Goal: Task Accomplishment & Management: Use online tool/utility

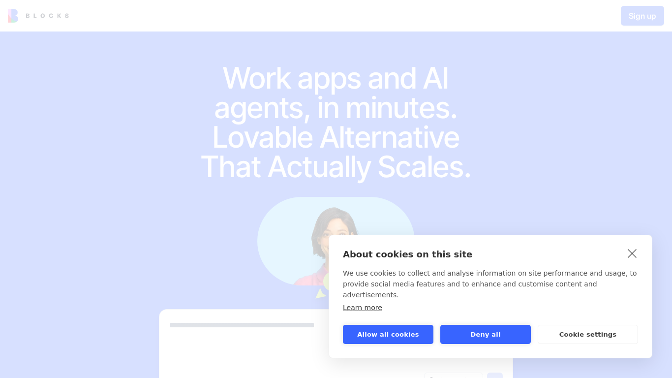
click at [397, 333] on button "Allow all cookies" at bounding box center [388, 334] width 91 height 19
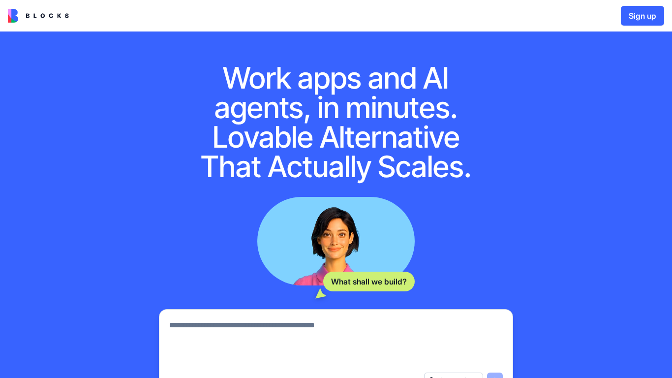
click at [638, 18] on button "Sign up" at bounding box center [642, 16] width 43 height 20
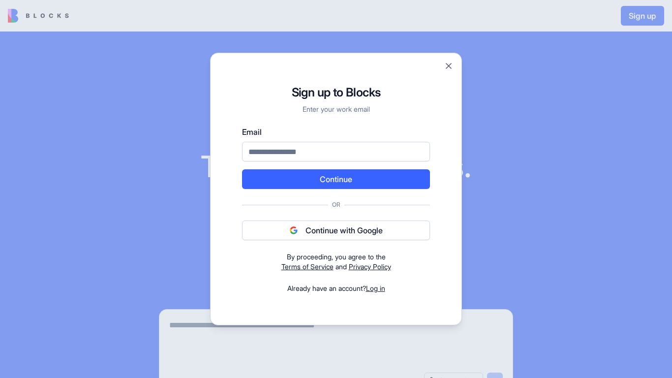
click at [320, 229] on button "Continue with Google" at bounding box center [336, 230] width 188 height 20
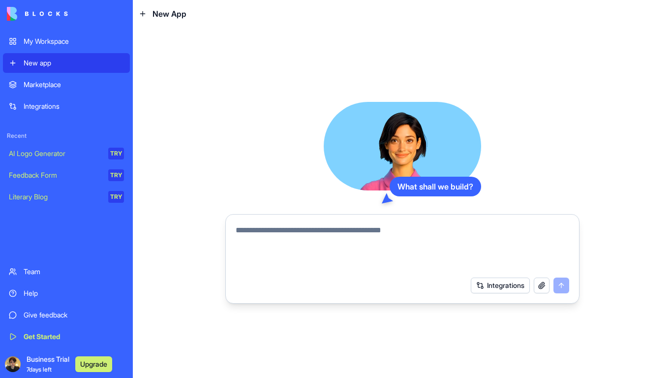
click at [331, 234] on textarea at bounding box center [403, 247] width 334 height 47
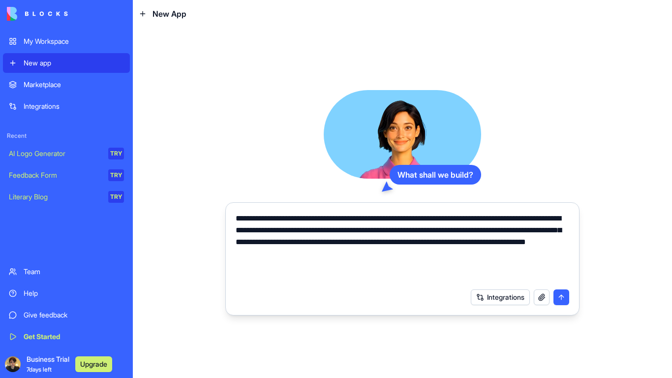
click at [495, 299] on button "Integrations" at bounding box center [500, 297] width 59 height 16
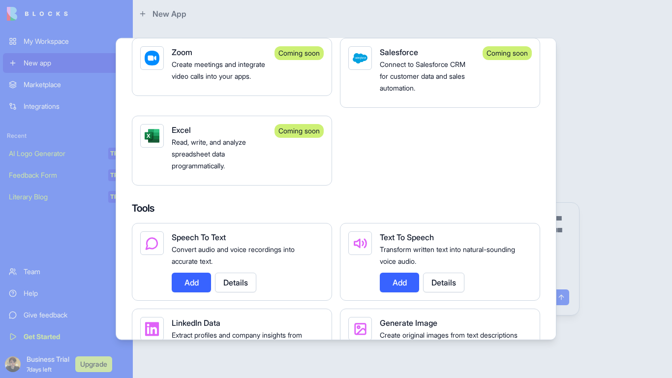
scroll to position [1358, 0]
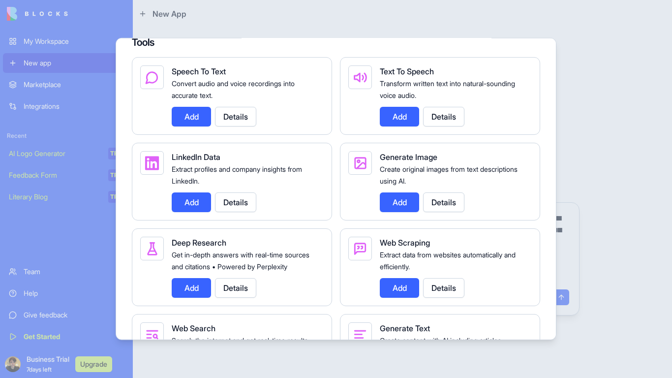
click at [393, 293] on button "Add" at bounding box center [399, 288] width 39 height 20
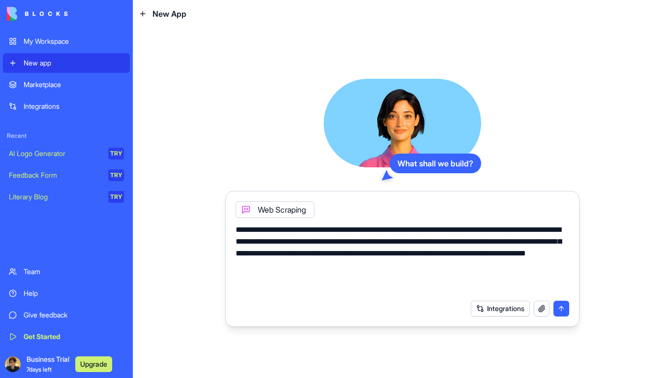
click at [506, 305] on button "Integrations" at bounding box center [500, 309] width 59 height 16
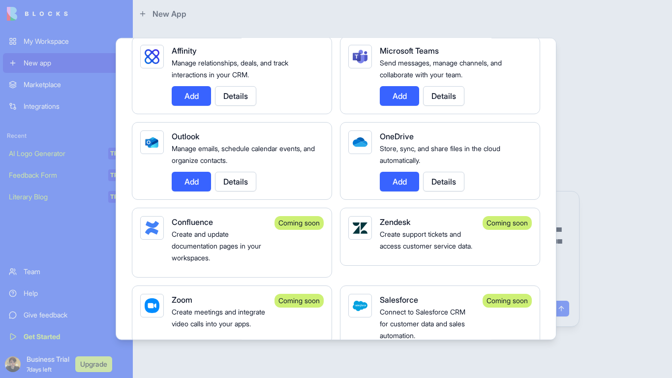
scroll to position [1004, 0]
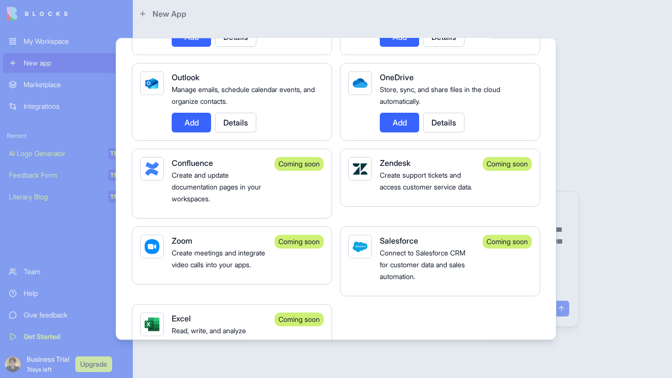
drag, startPoint x: 425, startPoint y: 252, endPoint x: 372, endPoint y: 194, distance: 78.7
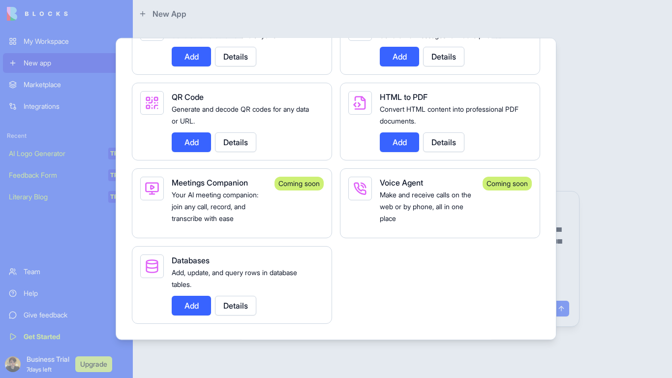
scroll to position [1760, 0]
click at [194, 304] on button "Add" at bounding box center [191, 306] width 39 height 20
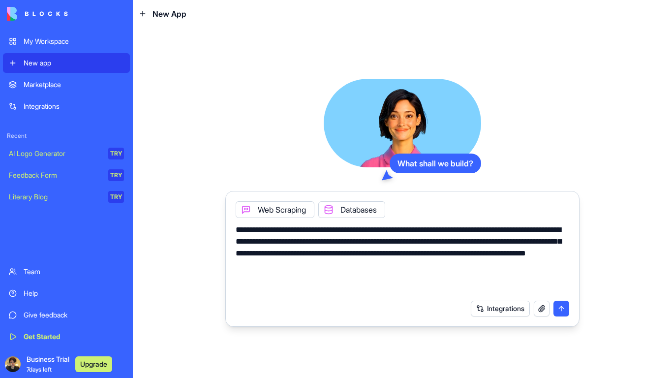
click at [478, 307] on button "Integrations" at bounding box center [500, 309] width 59 height 16
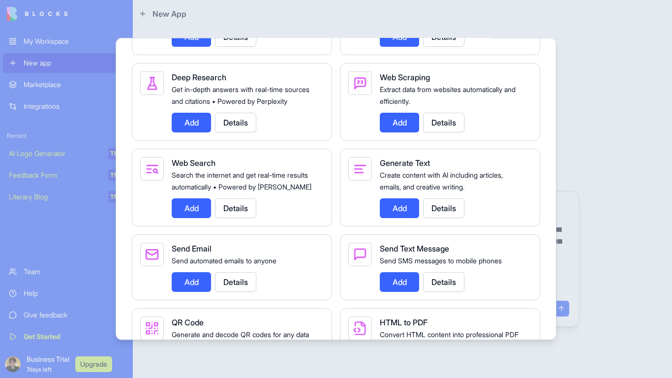
scroll to position [1535, 0]
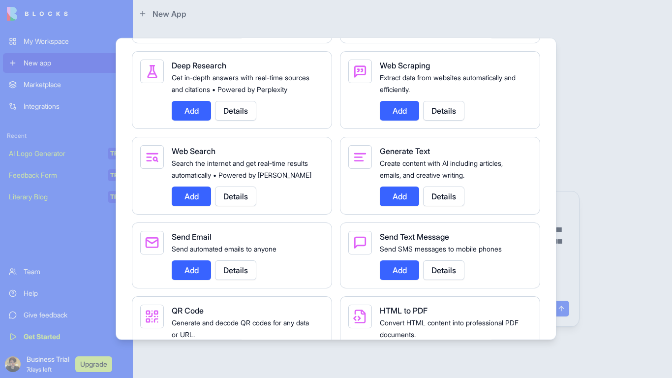
click at [399, 206] on button "Add" at bounding box center [399, 196] width 39 height 20
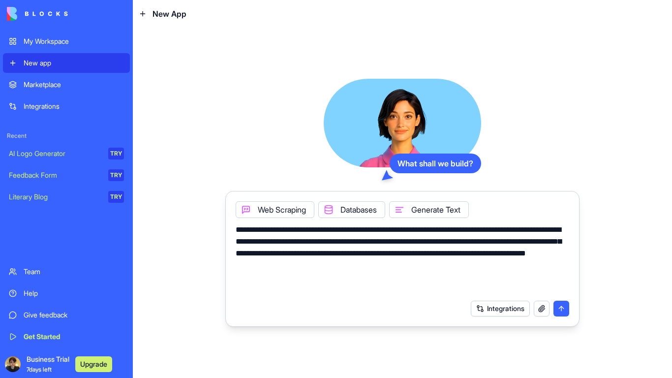
drag, startPoint x: 492, startPoint y: 320, endPoint x: 489, endPoint y: 315, distance: 5.5
click at [490, 315] on div "Integrations" at bounding box center [402, 309] width 345 height 28
click at [488, 314] on button "Integrations" at bounding box center [500, 309] width 59 height 16
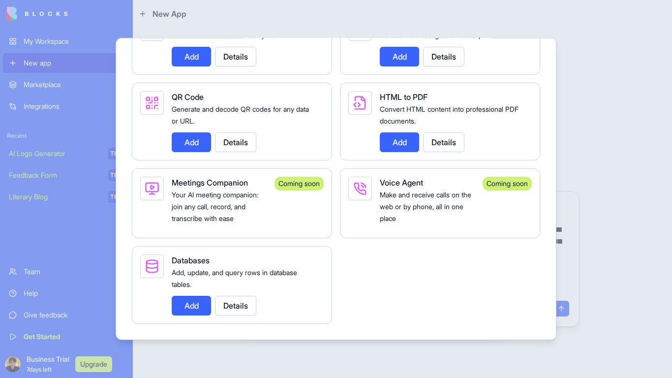
scroll to position [1760, 0]
click at [204, 308] on button "Add" at bounding box center [191, 306] width 39 height 20
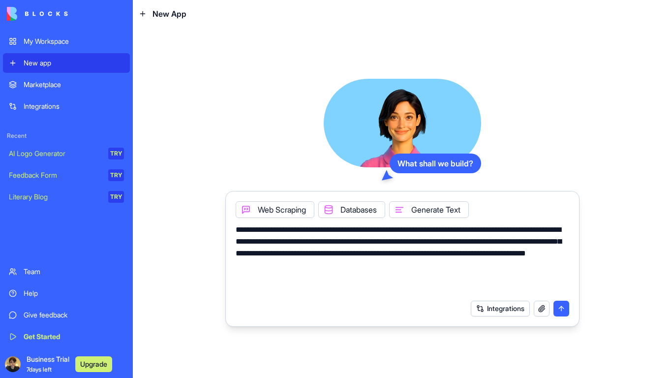
click at [504, 316] on div "Integrations" at bounding box center [402, 309] width 345 height 28
click at [493, 308] on button "Integrations" at bounding box center [500, 309] width 59 height 16
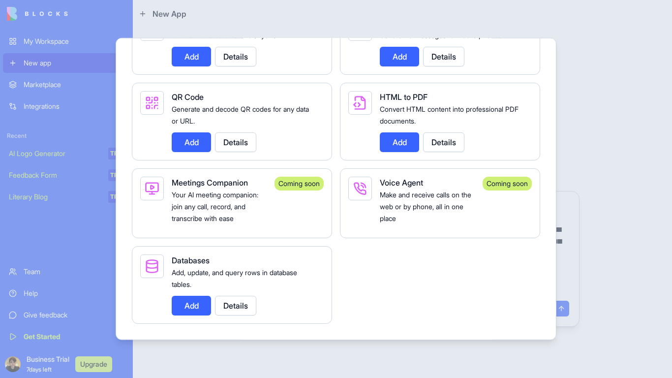
click at [250, 311] on button "Details" at bounding box center [235, 306] width 41 height 20
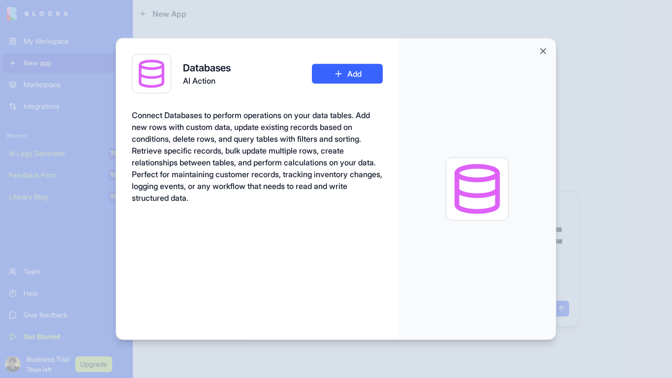
click at [334, 62] on div "Databases AI Action Add" at bounding box center [257, 73] width 251 height 39
click at [344, 79] on button "Add" at bounding box center [347, 74] width 71 height 20
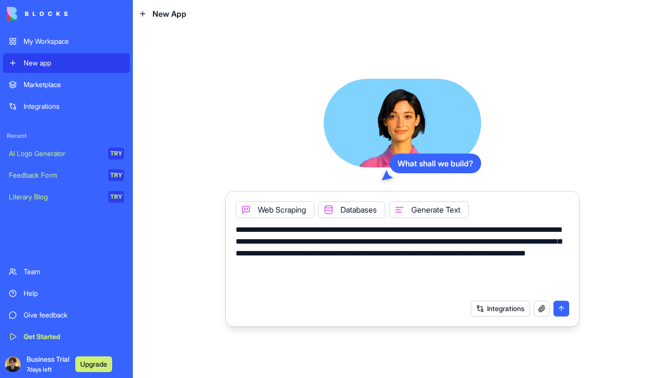
click at [499, 311] on button "Integrations" at bounding box center [500, 309] width 59 height 16
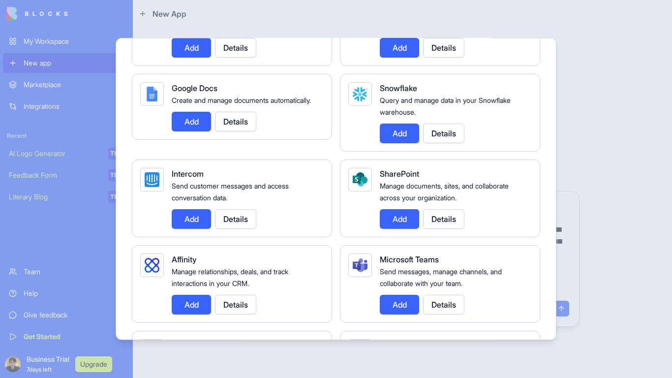
scroll to position [708, 0]
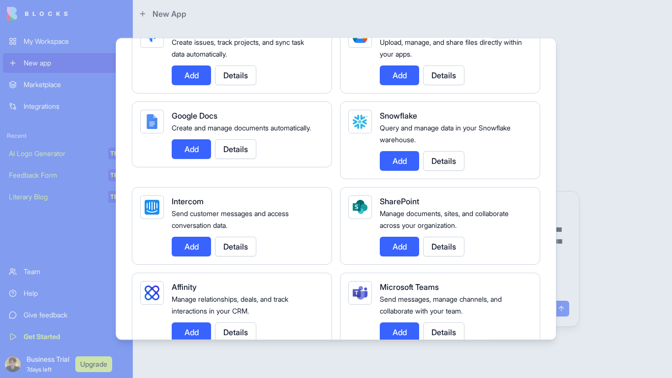
click at [200, 159] on button "Add" at bounding box center [191, 149] width 39 height 20
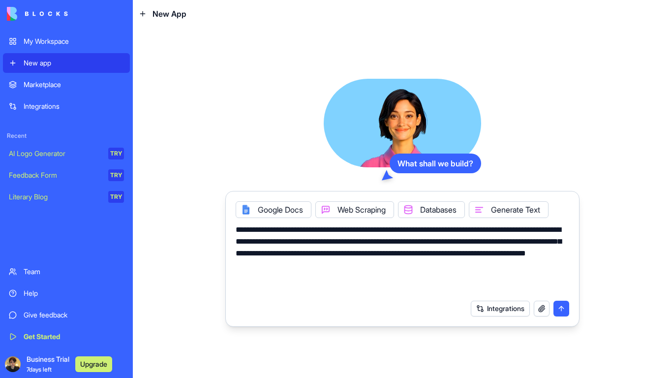
click at [449, 269] on textarea "**********" at bounding box center [403, 259] width 334 height 71
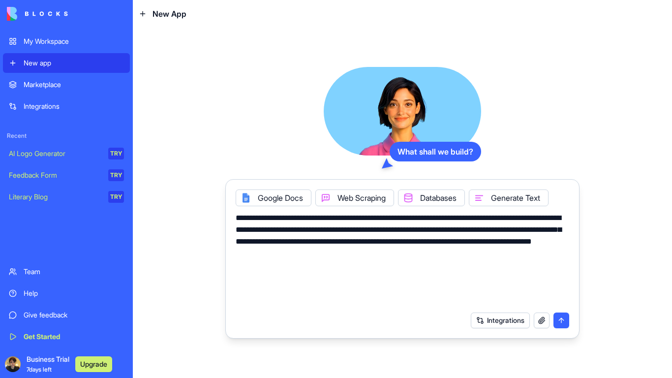
paste textarea "**********"
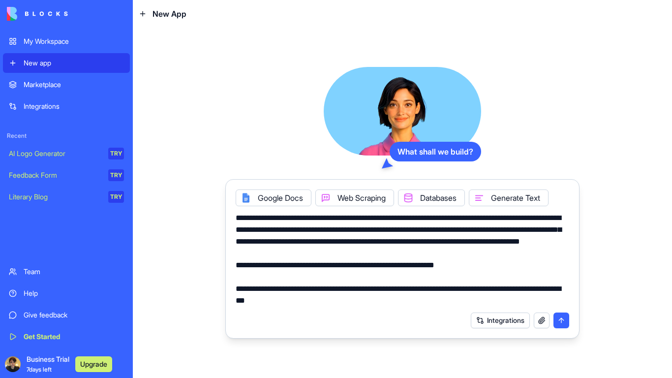
scroll to position [164, 0]
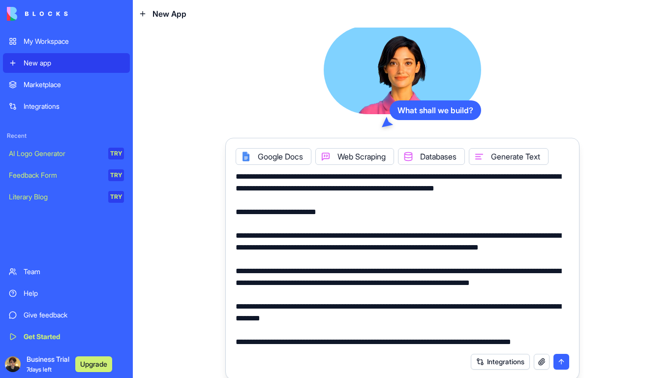
click at [273, 236] on textarea at bounding box center [403, 259] width 334 height 177
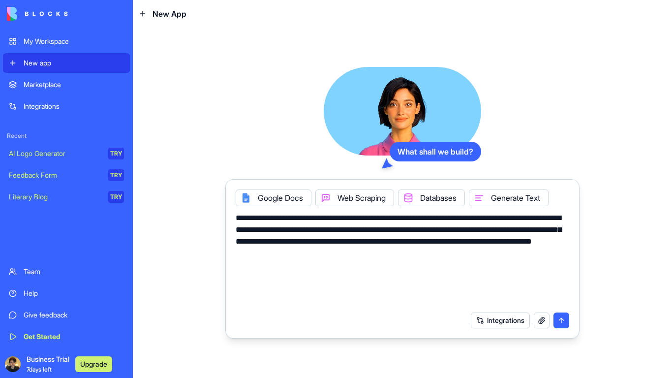
scroll to position [0, 0]
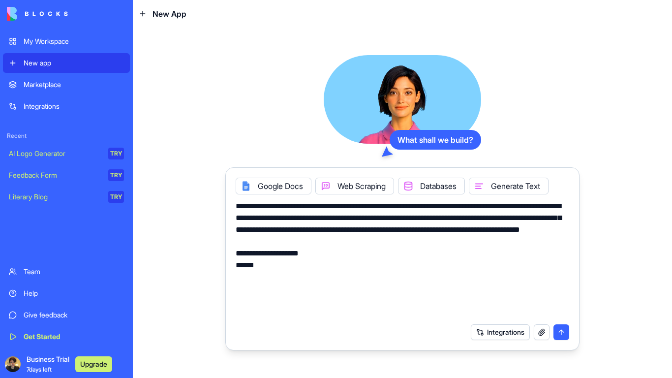
paste textarea "**********"
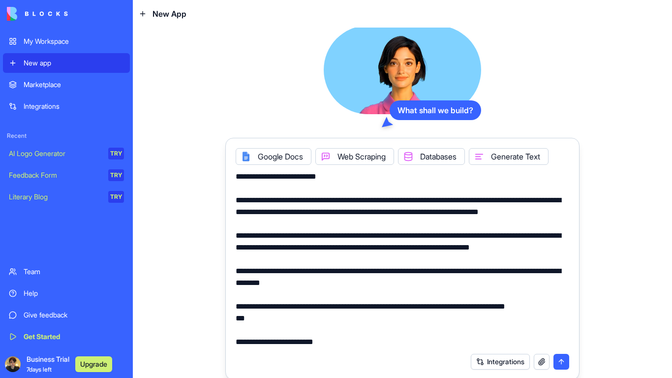
scroll to position [235, 0]
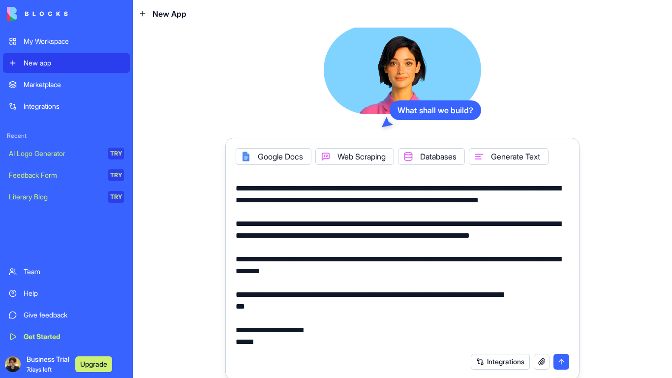
paste textarea "**********"
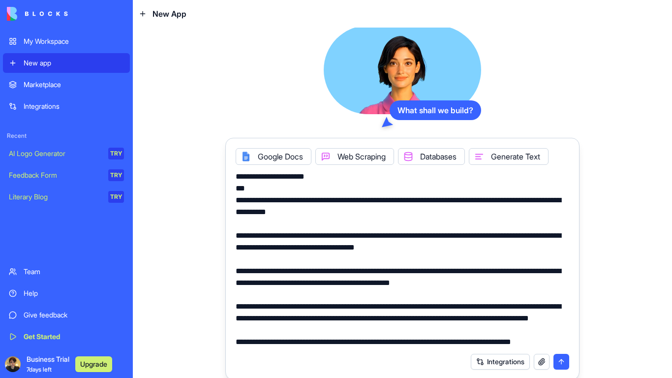
scroll to position [424, 0]
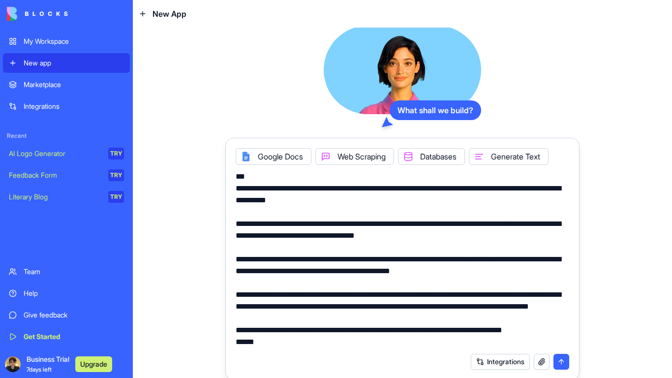
paste textarea "**********"
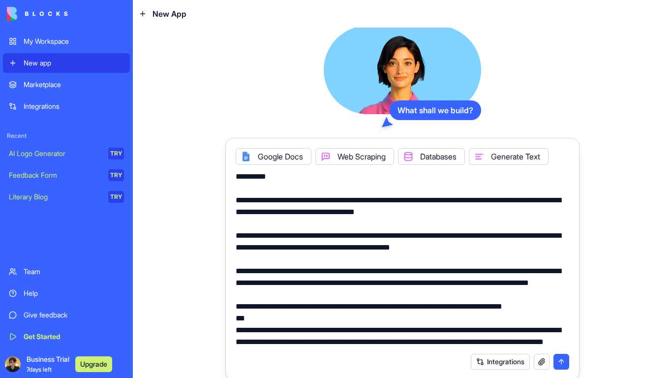
scroll to position [496, 0]
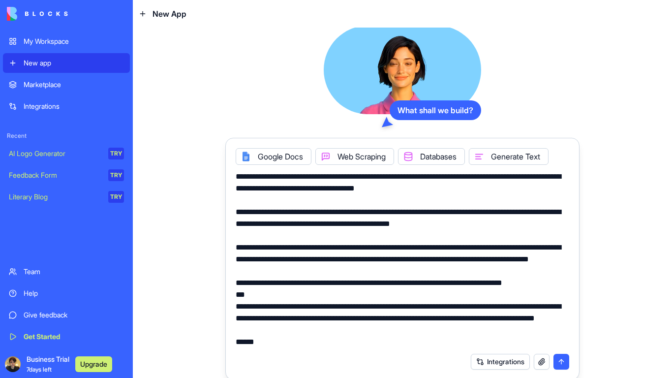
paste textarea "**********"
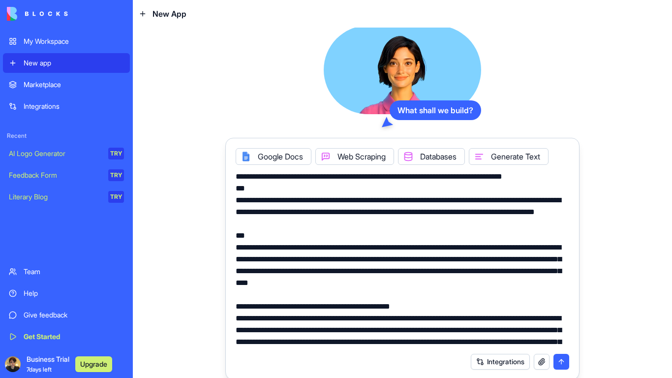
scroll to position [1747, 0]
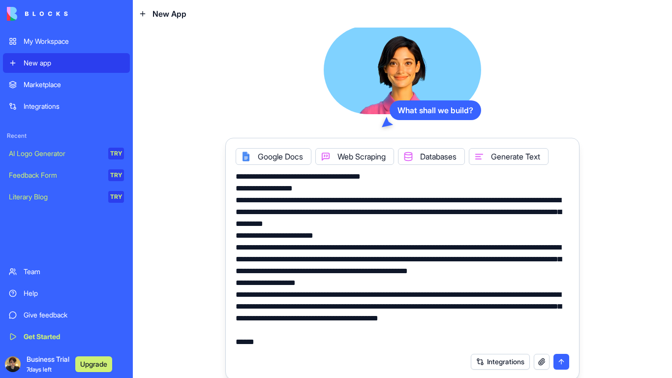
type textarea "**********"
click at [540, 360] on button "button" at bounding box center [542, 362] width 16 height 16
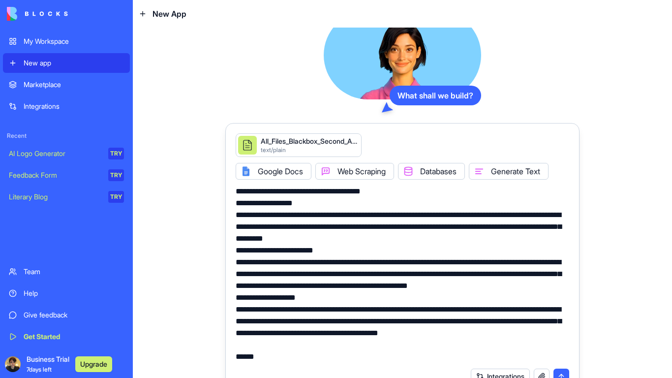
scroll to position [17, 0]
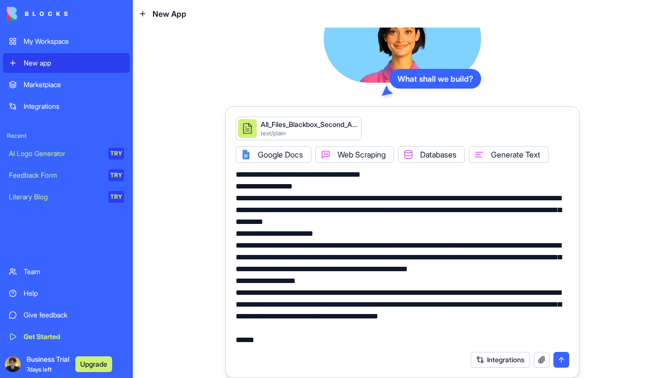
click at [559, 353] on button "submit" at bounding box center [562, 360] width 16 height 16
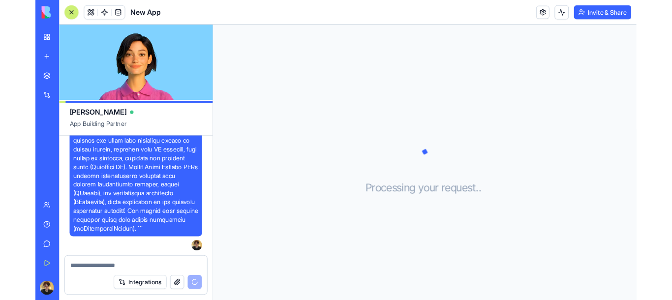
scroll to position [1983, 0]
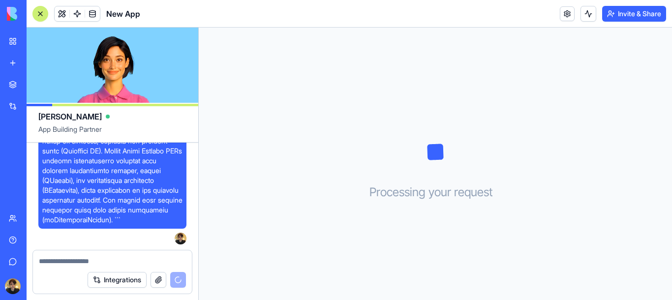
click at [119, 52] on video at bounding box center [113, 65] width 172 height 75
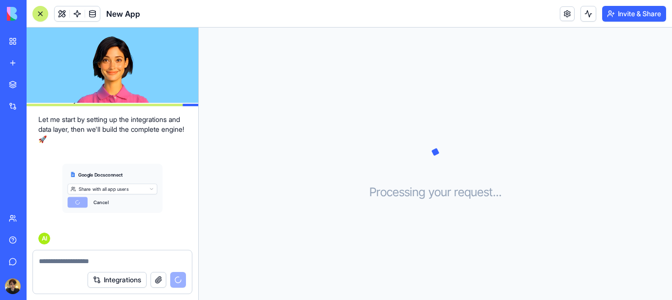
scroll to position [2392, 0]
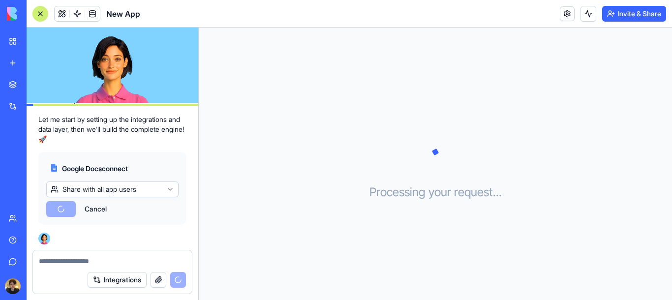
click at [118, 49] on video at bounding box center [113, 65] width 172 height 75
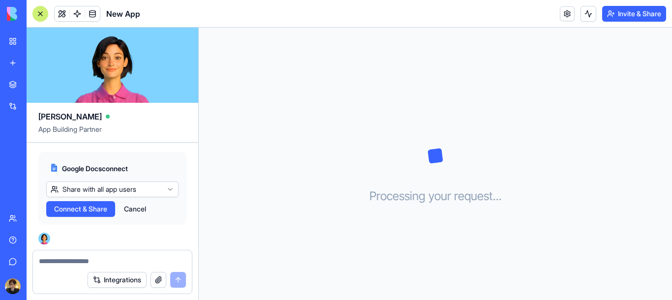
scroll to position [2532, 0]
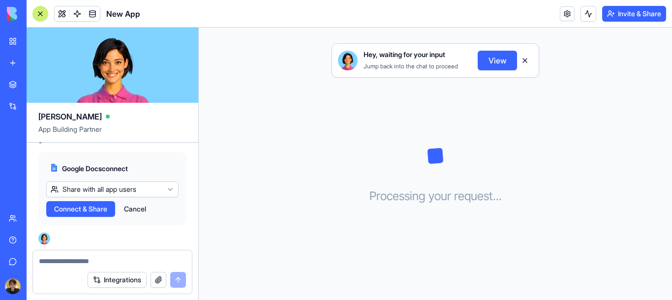
click at [90, 205] on span "Connect & Share" at bounding box center [80, 209] width 53 height 10
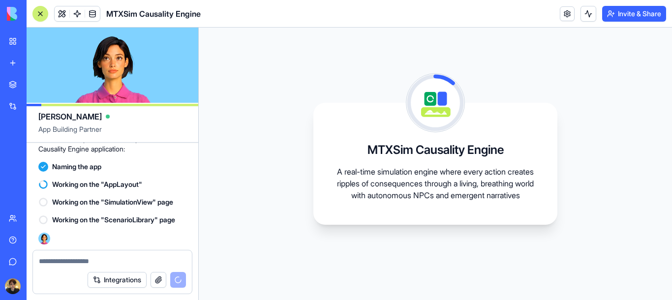
scroll to position [2703, 0]
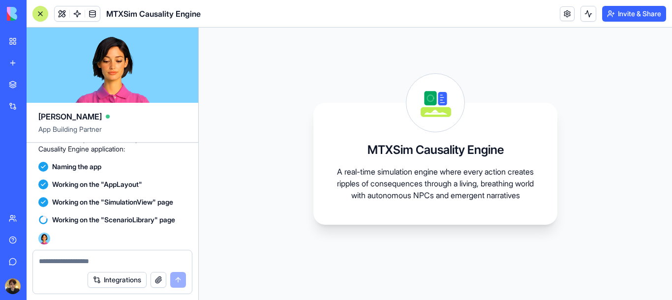
drag, startPoint x: 306, startPoint y: 35, endPoint x: 270, endPoint y: 82, distance: 58.6
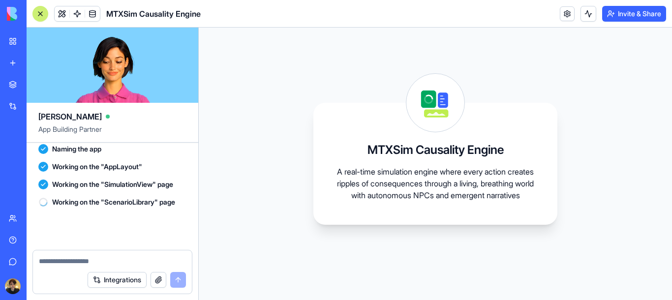
scroll to position [2721, 0]
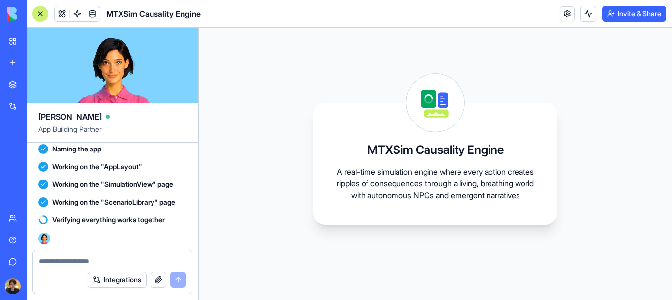
click at [155, 166] on div "Working on the "AppLayout"" at bounding box center [112, 167] width 148 height 10
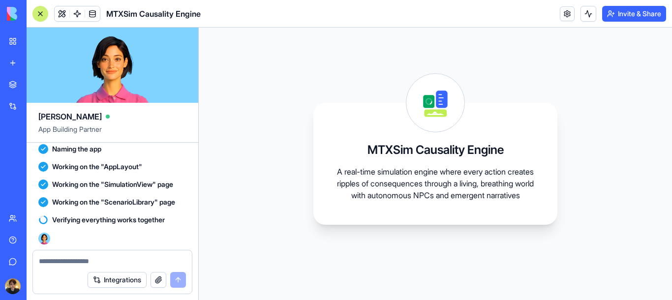
click at [111, 263] on textarea at bounding box center [112, 261] width 147 height 10
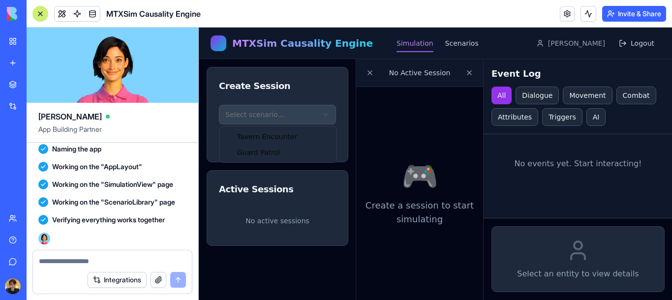
click at [287, 110] on html "MTXSim Causality Engine Simulation Scenarios Alec Logout Create Session Select …" at bounding box center [435, 164] width 473 height 273
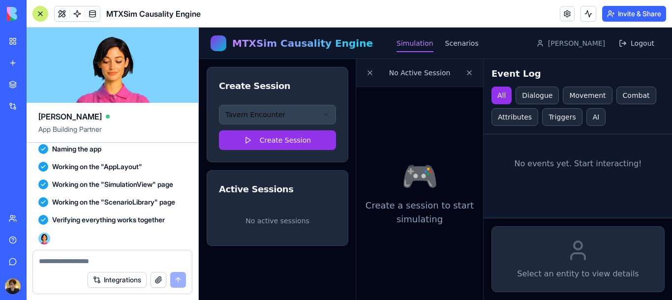
click at [298, 138] on button "Create Session" at bounding box center [277, 140] width 117 height 20
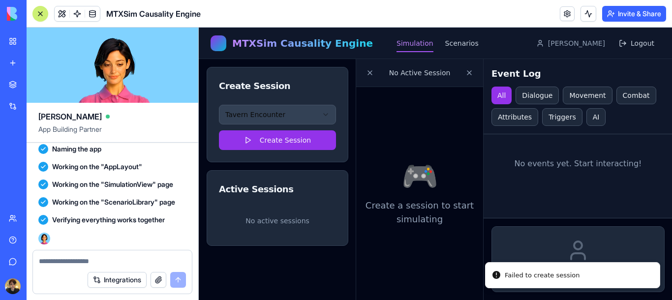
drag, startPoint x: 507, startPoint y: 275, endPoint x: 502, endPoint y: 265, distance: 11.0
click at [507, 273] on div "Failed to create session" at bounding box center [542, 276] width 75 height 10
click at [502, 265] on li "Failed to create session" at bounding box center [572, 275] width 175 height 27
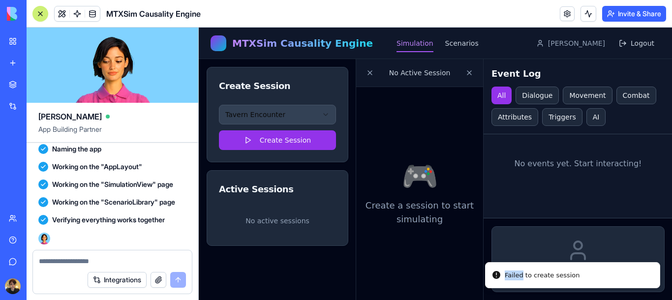
click at [502, 265] on li "Failed to create session" at bounding box center [572, 275] width 175 height 27
click at [504, 271] on li "Failed to create session" at bounding box center [572, 275] width 175 height 27
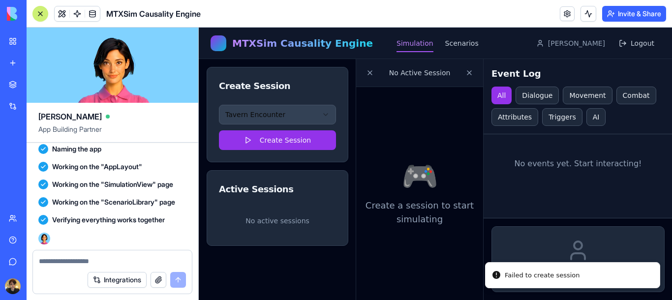
click at [504, 271] on li "Failed to create session" at bounding box center [572, 275] width 175 height 27
drag, startPoint x: 238, startPoint y: 220, endPoint x: 312, endPoint y: 258, distance: 83.4
click at [88, 265] on textarea at bounding box center [112, 261] width 147 height 10
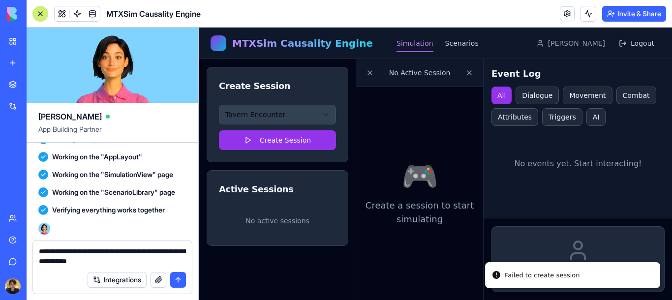
type textarea "**********"
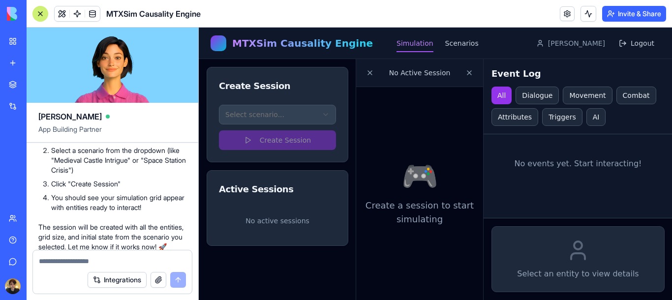
scroll to position [3031, 0]
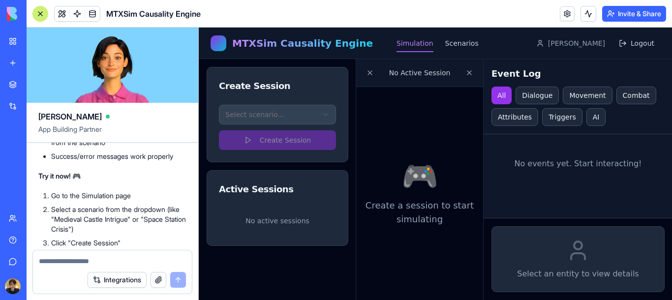
drag, startPoint x: 163, startPoint y: 163, endPoint x: 151, endPoint y: 168, distance: 13.2
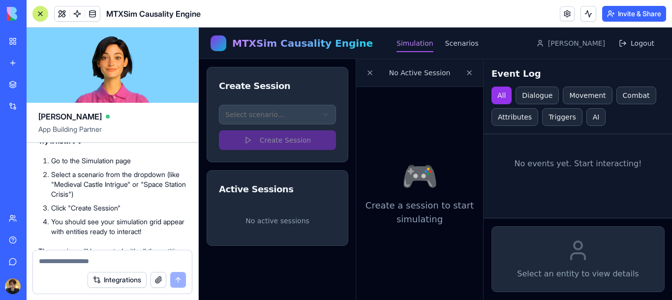
scroll to position [3090, 0]
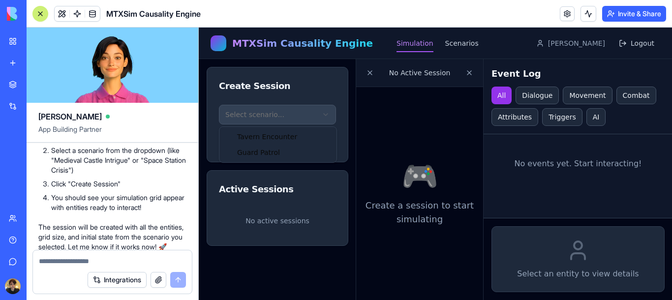
click at [274, 121] on html "MTXSim Causality Engine Simulation Scenarios Alec Logout Create Session Select …" at bounding box center [435, 164] width 473 height 273
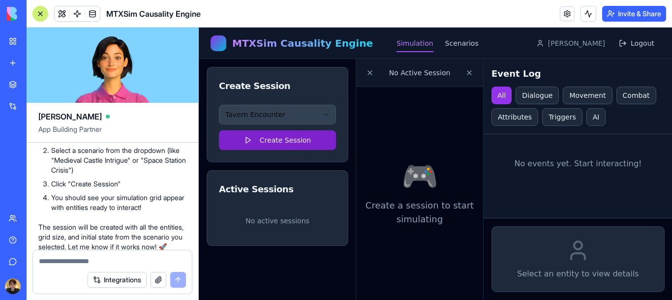
click at [262, 137] on button "Create Session" at bounding box center [277, 140] width 117 height 20
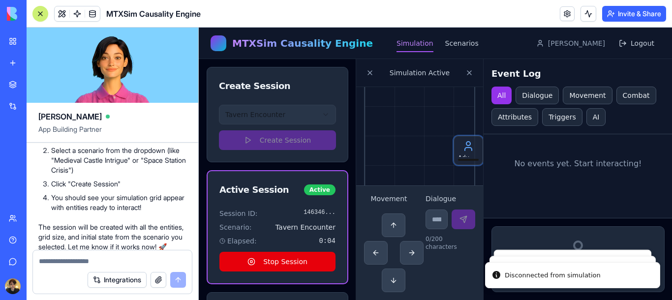
scroll to position [0, 0]
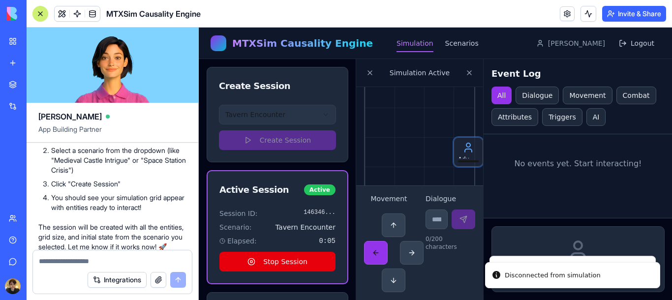
click at [376, 250] on button at bounding box center [376, 253] width 24 height 24
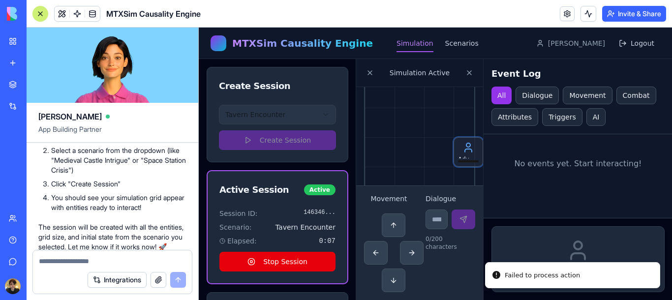
click at [521, 275] on div "Failed to process action" at bounding box center [542, 276] width 75 height 10
click at [521, 274] on div "Failed to process action" at bounding box center [542, 276] width 75 height 10
click at [536, 274] on div "Failed to process action" at bounding box center [542, 276] width 75 height 10
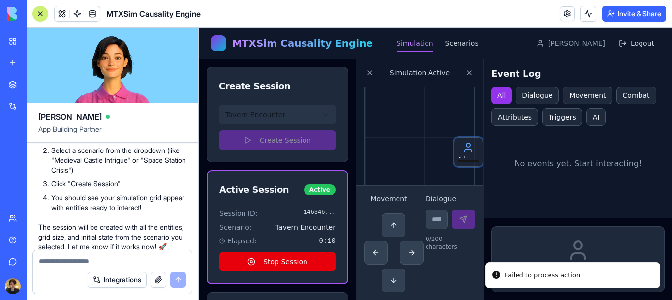
click at [536, 274] on div "Failed to process action" at bounding box center [542, 276] width 75 height 10
drag, startPoint x: 593, startPoint y: 280, endPoint x: 511, endPoint y: 267, distance: 82.7
click at [511, 267] on li "Failed to process action" at bounding box center [564, 275] width 175 height 27
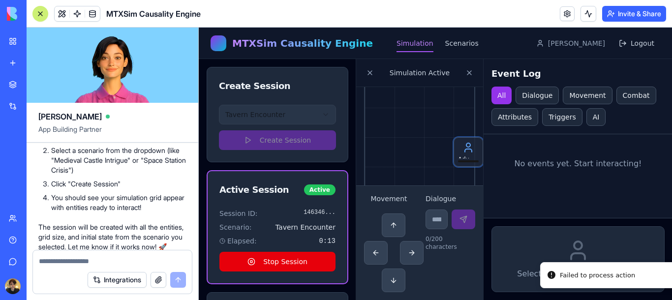
drag, startPoint x: 508, startPoint y: 278, endPoint x: 555, endPoint y: 280, distance: 47.3
click at [560, 280] on div "Failed to process action" at bounding box center [597, 276] width 75 height 10
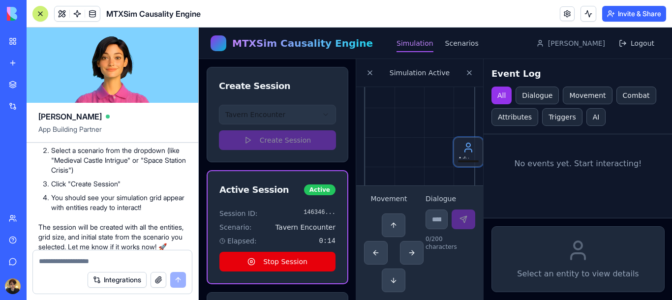
click at [96, 258] on textarea at bounding box center [112, 261] width 147 height 10
click at [376, 253] on button at bounding box center [376, 253] width 24 height 24
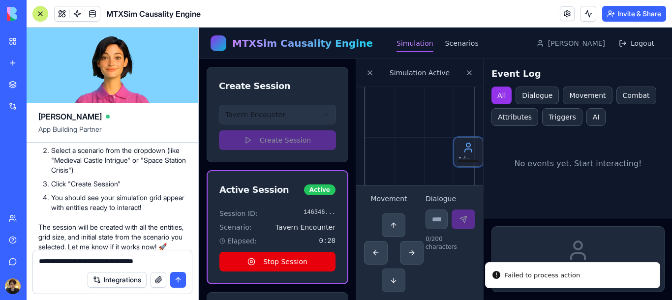
click at [182, 265] on textarea "**********" at bounding box center [112, 261] width 147 height 10
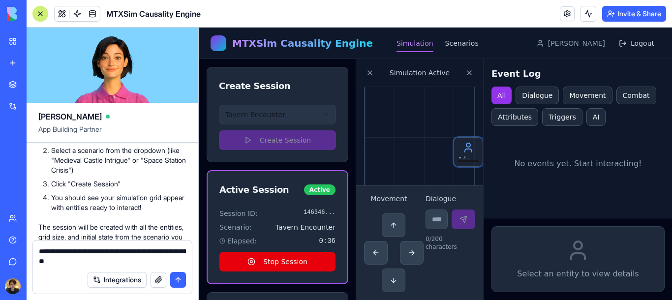
type textarea "**********"
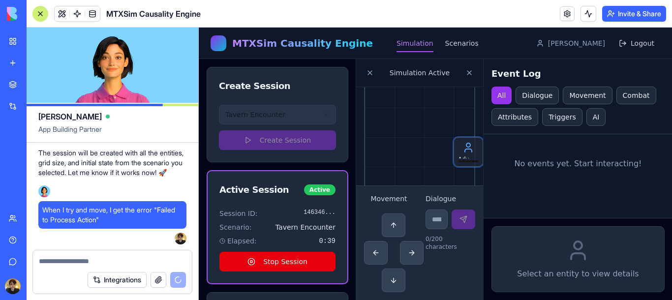
scroll to position [3255, 0]
click at [440, 225] on input at bounding box center [437, 220] width 22 height 20
type input "******"
click at [465, 222] on button at bounding box center [464, 220] width 24 height 20
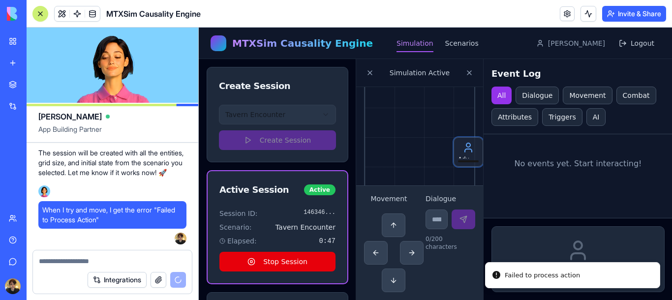
scroll to position [3314, 0]
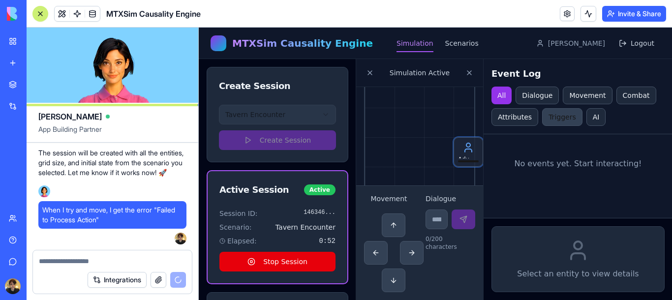
click at [557, 118] on button "Triggers" at bounding box center [562, 117] width 40 height 18
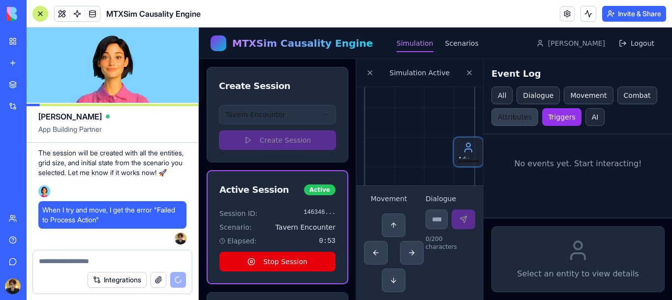
click at [521, 122] on button "Attributes" at bounding box center [515, 117] width 47 height 18
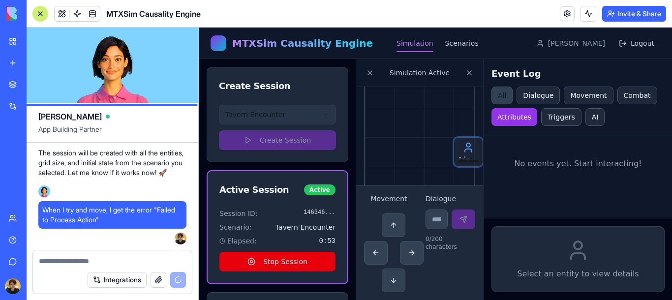
click at [504, 102] on button "All" at bounding box center [502, 96] width 21 height 18
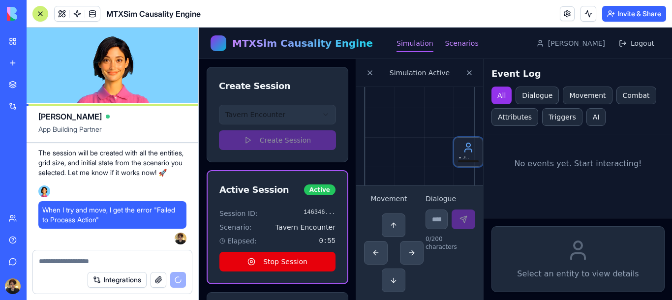
click at [445, 48] on link "Scenarios" at bounding box center [461, 43] width 33 height 18
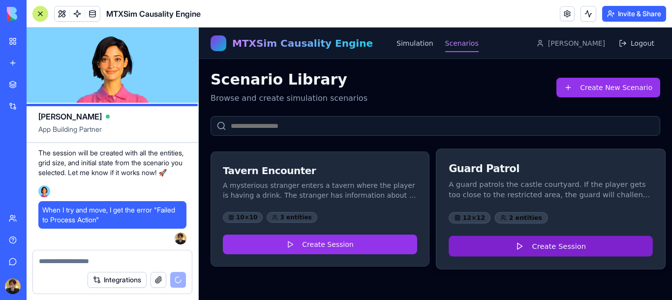
click at [485, 244] on button "Create Session" at bounding box center [551, 246] width 204 height 21
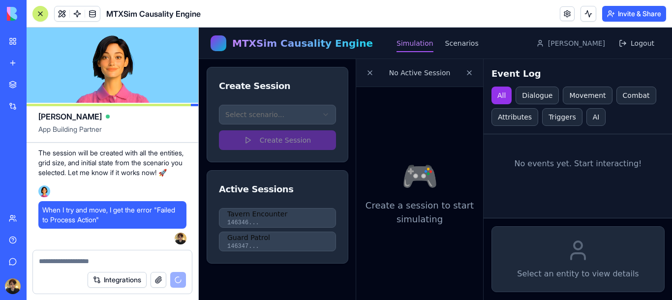
click at [309, 118] on html "MTXSim Causality Engine Simulation Scenarios Alec Logout Create Session Select …" at bounding box center [435, 164] width 473 height 273
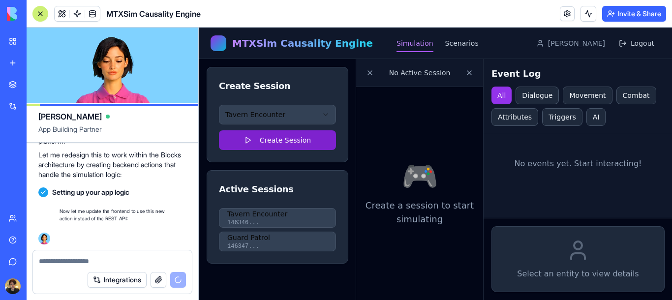
scroll to position [3480, 0]
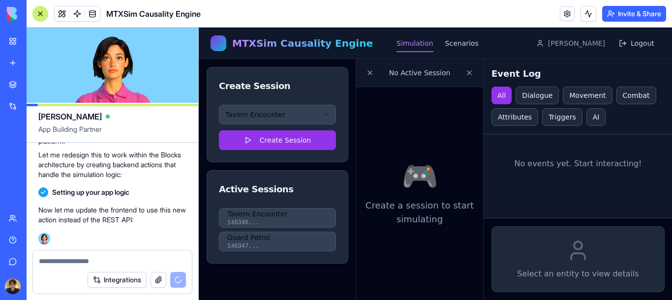
drag, startPoint x: 315, startPoint y: 129, endPoint x: 296, endPoint y: 170, distance: 45.1
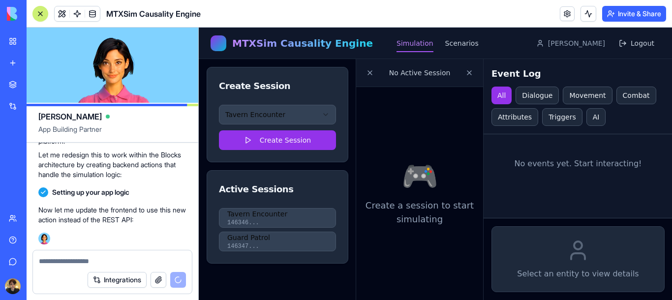
scroll to position [3421, 0]
drag, startPoint x: 161, startPoint y: 214, endPoint x: 134, endPoint y: 231, distance: 32.3
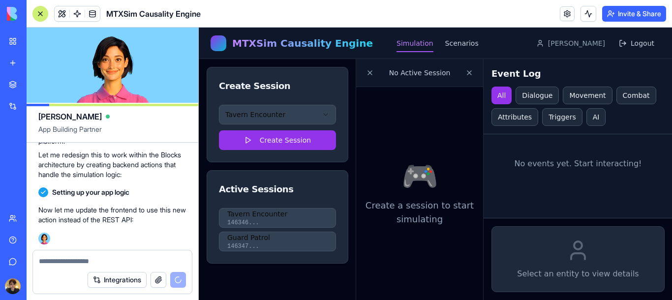
scroll to position [3480, 0]
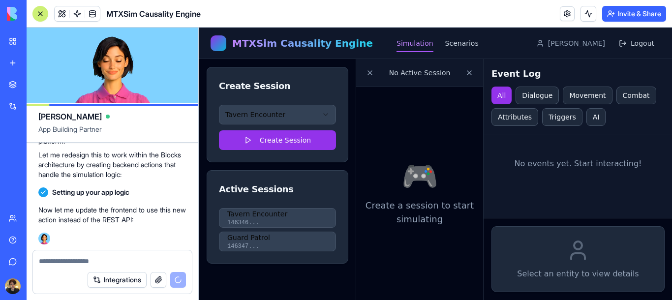
drag, startPoint x: 144, startPoint y: 220, endPoint x: 137, endPoint y: 224, distance: 7.9
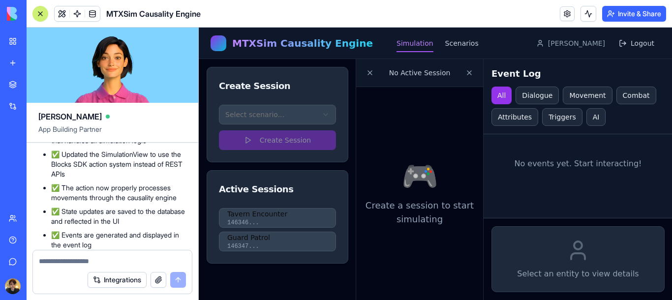
scroll to position [3905, 0]
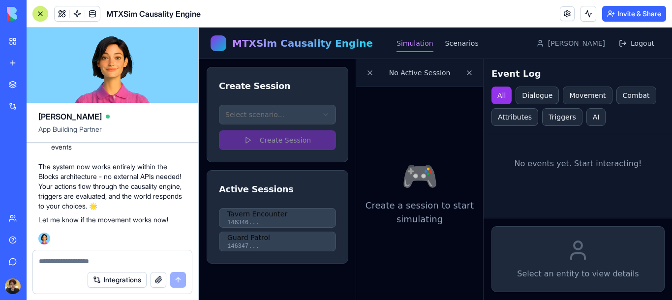
click at [277, 138] on div "Select scenario... Create Session" at bounding box center [277, 133] width 141 height 57
click at [273, 125] on div "Select scenario... Create Session" at bounding box center [277, 133] width 141 height 57
click at [271, 122] on html "MTXSim Causality Engine Simulation Scenarios Alec Logout Create Session Select …" at bounding box center [435, 164] width 473 height 273
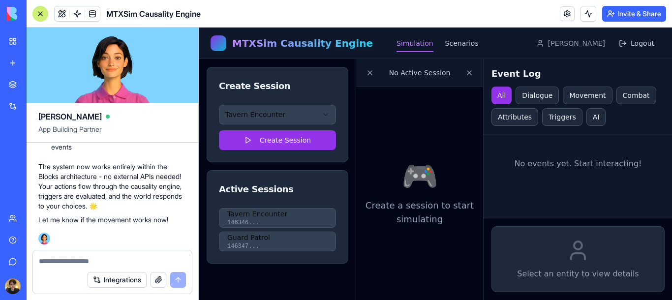
click at [274, 153] on div "Tavern Encounter Create Session" at bounding box center [277, 133] width 141 height 57
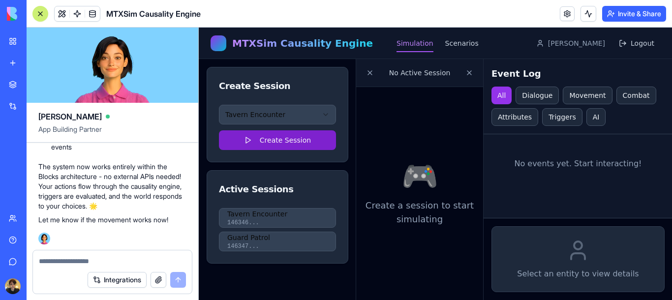
click at [278, 137] on button "Create Session" at bounding box center [277, 140] width 117 height 20
click at [309, 139] on button "Create Session" at bounding box center [277, 140] width 117 height 20
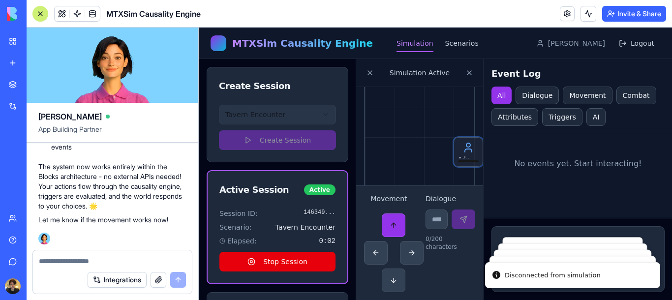
click at [389, 226] on button at bounding box center [394, 226] width 24 height 24
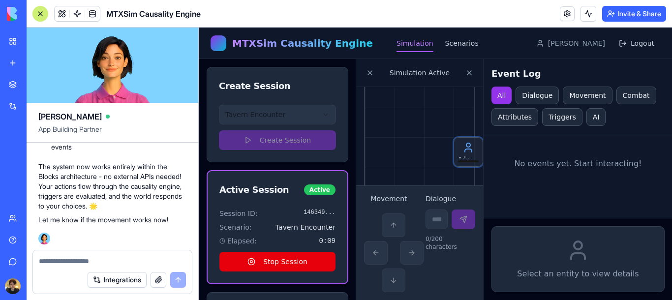
drag, startPoint x: 467, startPoint y: 159, endPoint x: 429, endPoint y: 150, distance: 39.4
click at [429, 150] on div "Adventurer Mysterious Stranger Bartender" at bounding box center [419, 136] width 111 height 295
click at [457, 157] on div "Adventurer" at bounding box center [469, 152] width 30 height 30
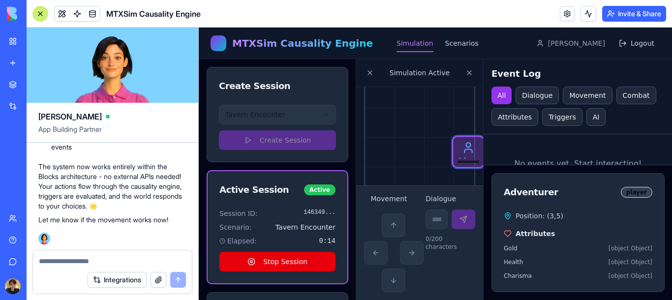
click at [374, 245] on div at bounding box center [389, 253] width 50 height 79
click at [377, 249] on div at bounding box center [389, 253] width 50 height 79
click at [450, 147] on div "Adventurer Mysterious Stranger Bartender" at bounding box center [419, 136] width 111 height 295
click at [472, 164] on div "Adventurer" at bounding box center [468, 152] width 32 height 32
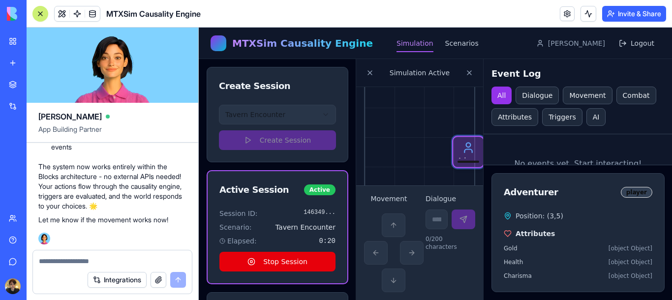
click at [370, 152] on div "Adventurer Mysterious Stranger Bartender" at bounding box center [419, 136] width 111 height 295
click at [435, 151] on div "Adventurer Mysterious Stranger Bartender" at bounding box center [419, 136] width 111 height 295
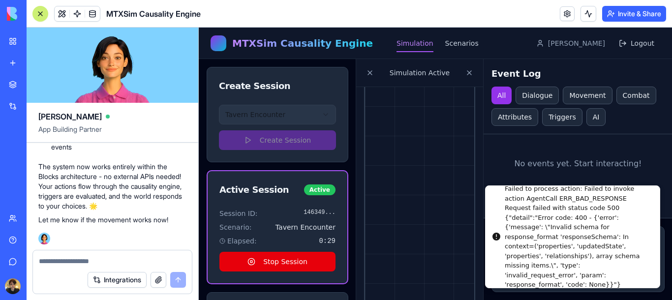
click at [519, 207] on div "Failed to process action: Failed to invoke action AgentCall ERR_BAD_RESPONSE Re…" at bounding box center [578, 237] width 147 height 106
click at [504, 199] on li "Failed to process action: Failed to invoke action AgentCall ERR_BAD_RESPONSE Re…" at bounding box center [572, 236] width 175 height 103
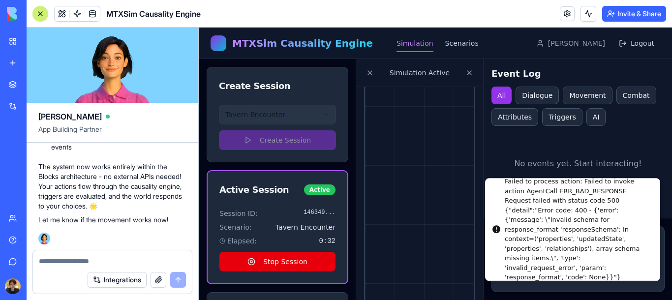
drag, startPoint x: 507, startPoint y: 200, endPoint x: 526, endPoint y: 158, distance: 45.8
click at [526, 177] on div "Failed to process action: Failed to invoke action AgentCall ERR_BAD_RESPONSE Re…" at bounding box center [578, 230] width 147 height 106
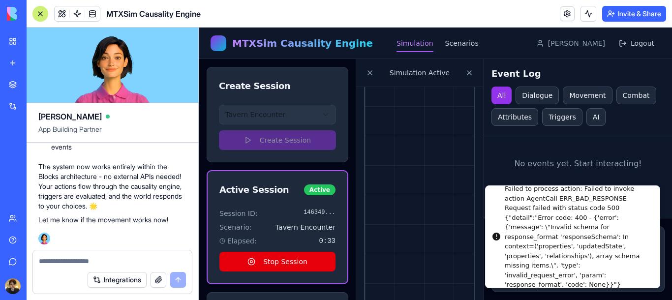
click at [495, 238] on icon "Notifications alt+T" at bounding box center [497, 237] width 8 height 8
click at [534, 234] on div "Failed to process action: Failed to invoke action AgentCall ERR_BAD_RESPONSE Re…" at bounding box center [578, 237] width 147 height 106
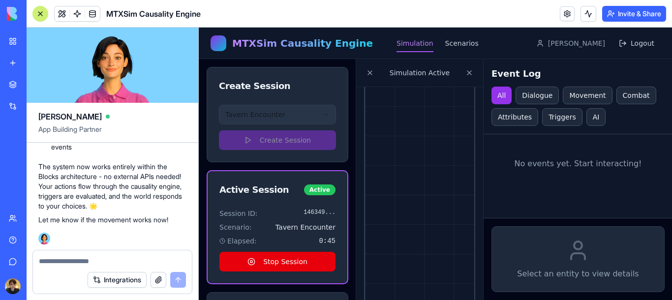
click at [94, 265] on textarea at bounding box center [112, 261] width 147 height 10
type textarea "****"
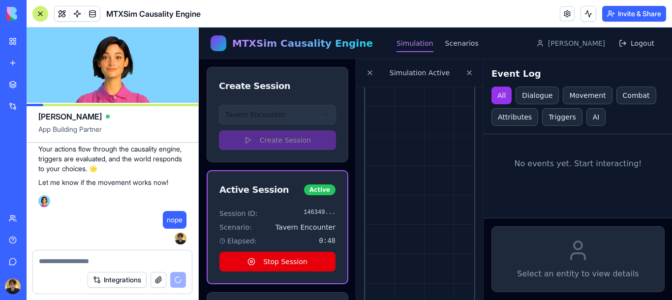
scroll to position [3942, 0]
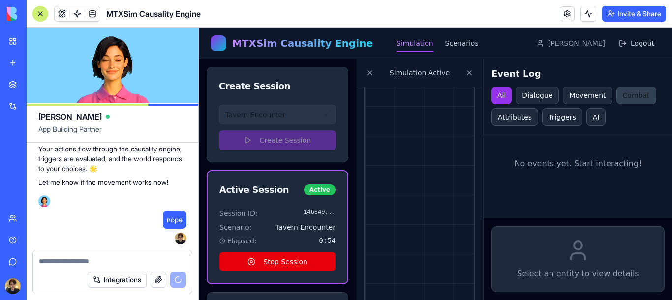
click at [627, 94] on button "Combat" at bounding box center [636, 96] width 40 height 18
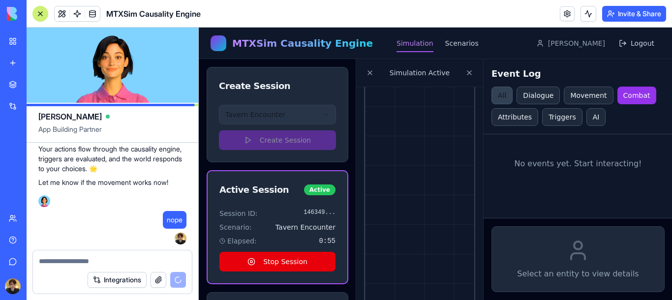
click at [504, 93] on button "All" at bounding box center [502, 96] width 21 height 18
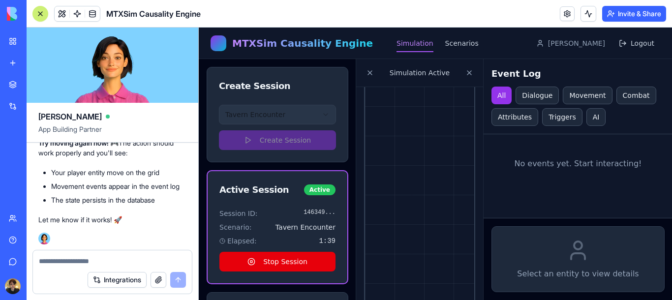
scroll to position [4292, 0]
click at [294, 264] on button "Stop Session" at bounding box center [277, 262] width 116 height 20
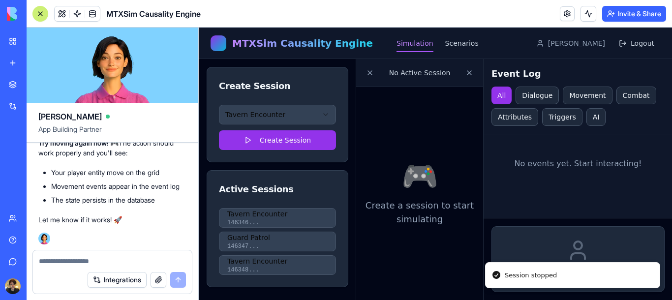
click at [286, 120] on html "MTXSim Causality Engine Simulation Scenarios Alec Logout Create Session Tavern …" at bounding box center [435, 164] width 473 height 273
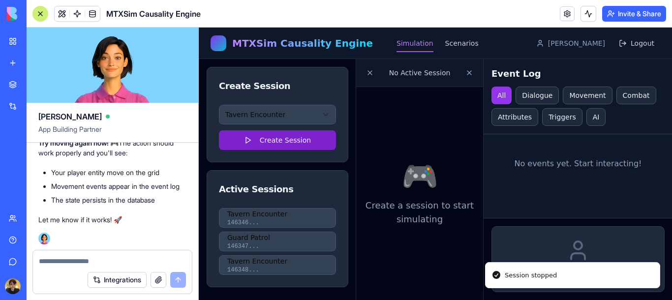
click at [269, 143] on button "Create Session" at bounding box center [277, 140] width 117 height 20
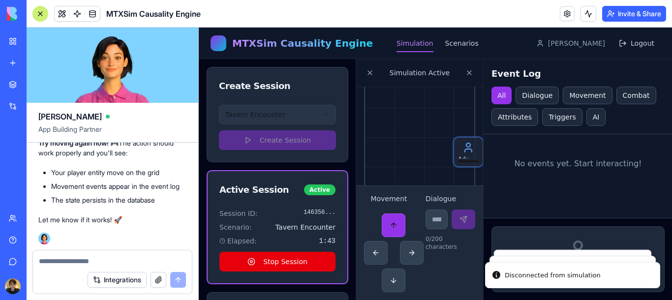
click at [398, 228] on button at bounding box center [394, 226] width 24 height 24
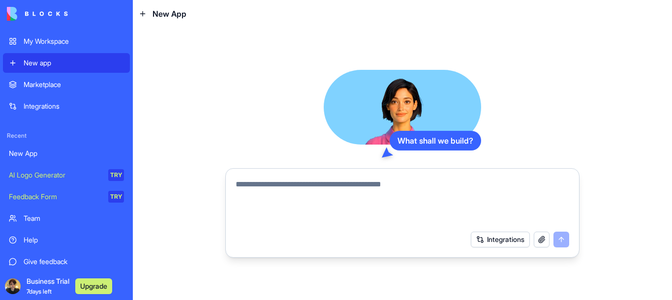
click at [526, 244] on button "Integrations" at bounding box center [500, 240] width 59 height 16
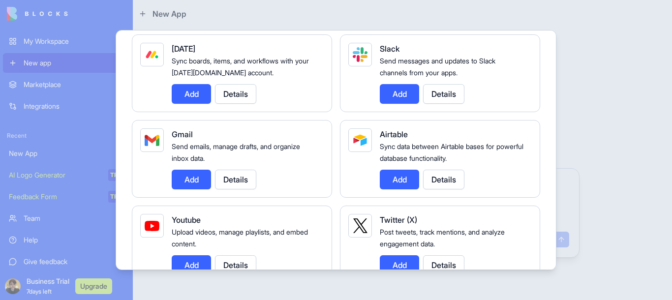
scroll to position [295, 0]
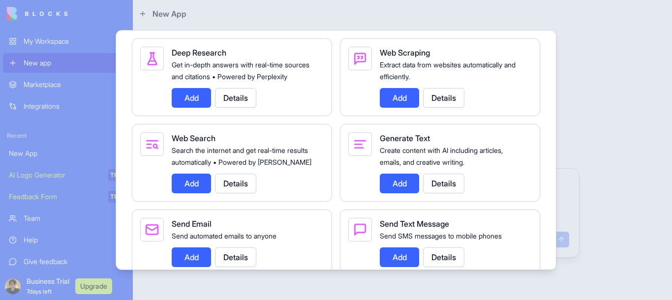
scroll to position [1822, 0]
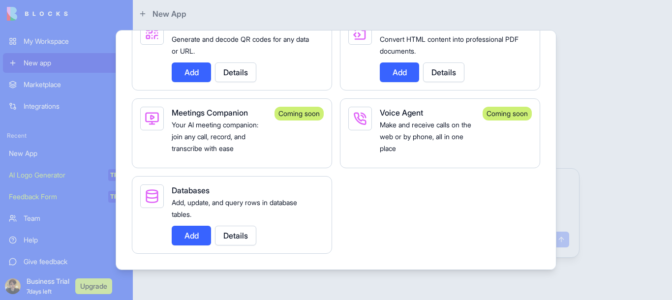
click at [206, 232] on button "Add" at bounding box center [191, 236] width 39 height 20
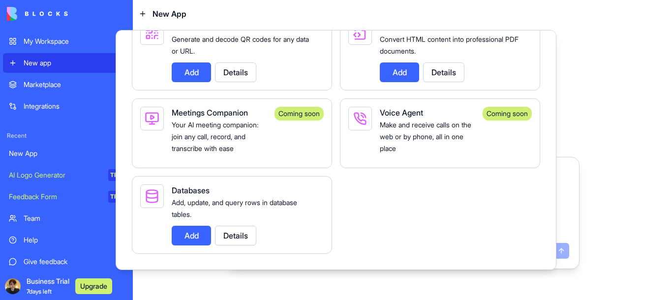
scroll to position [0, 0]
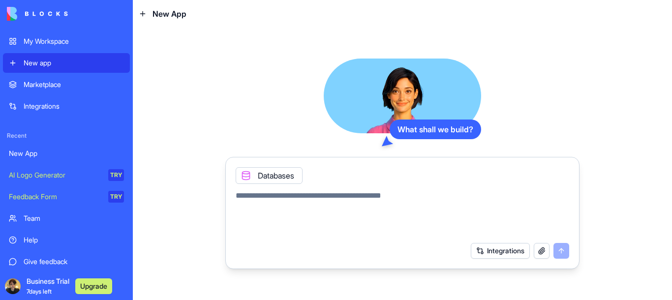
click at [503, 252] on button "Integrations" at bounding box center [500, 251] width 59 height 16
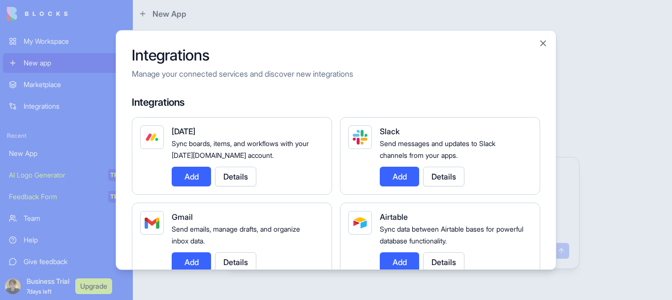
click at [172, 167] on button "Add" at bounding box center [191, 177] width 39 height 20
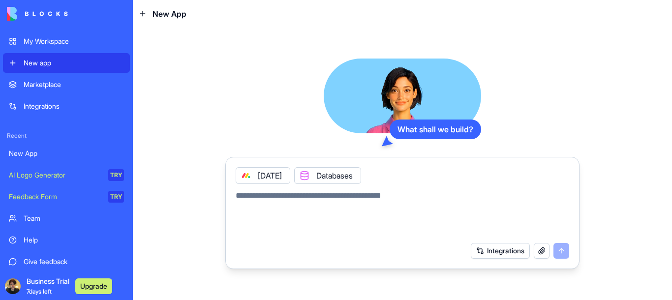
click at [485, 251] on button "Integrations" at bounding box center [500, 251] width 59 height 16
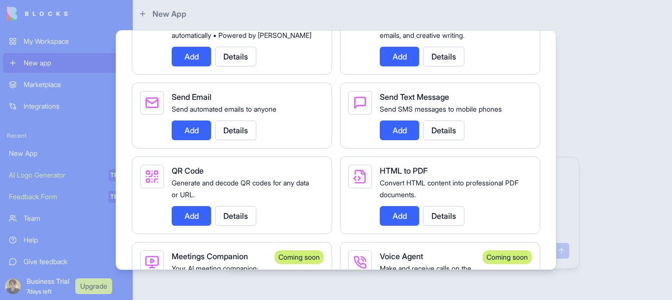
scroll to position [1645, 0]
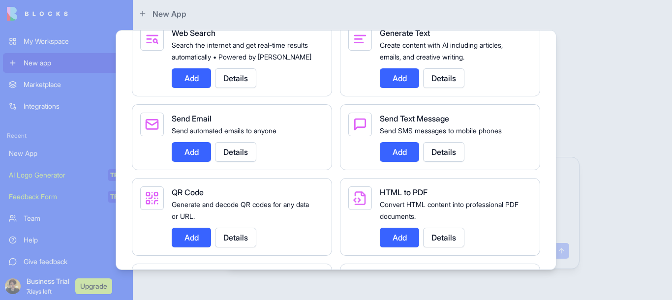
click at [196, 87] on button "Add" at bounding box center [191, 78] width 39 height 20
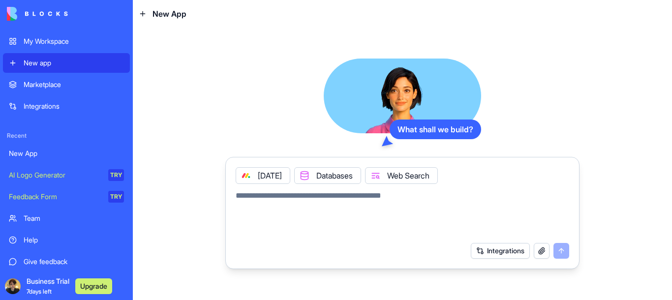
click at [242, 176] on div at bounding box center [246, 176] width 16 height 16
click at [484, 251] on button "Integrations" at bounding box center [500, 251] width 59 height 16
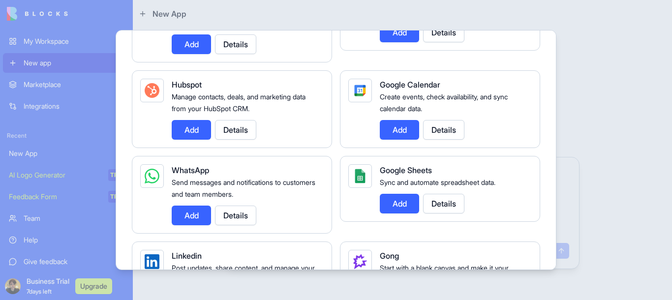
scroll to position [413, 0]
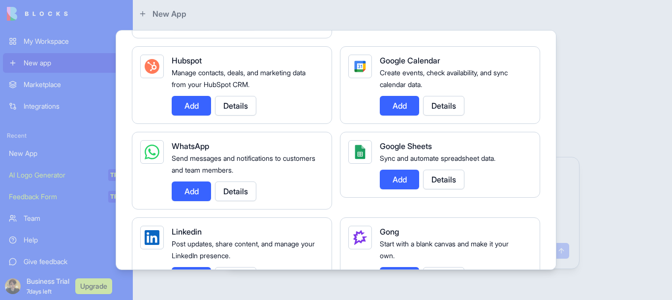
click at [402, 182] on button "Add" at bounding box center [399, 180] width 39 height 20
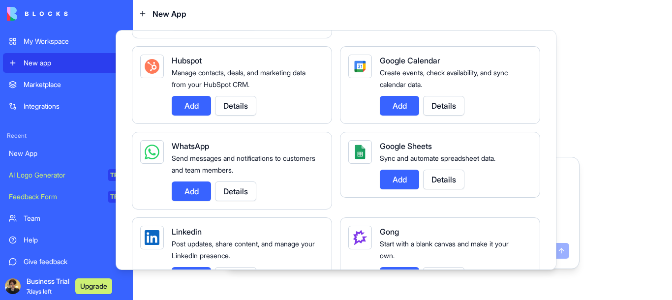
scroll to position [0, 0]
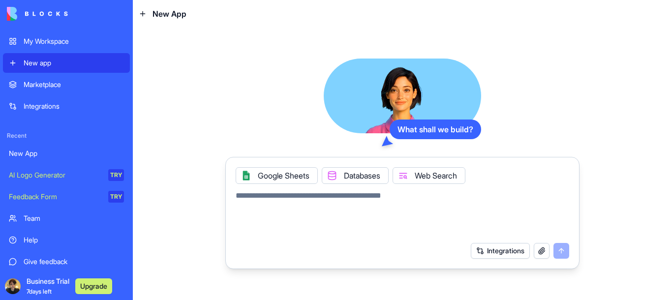
click at [333, 176] on icon at bounding box center [332, 176] width 8 height 8
click at [491, 249] on button "Integrations" at bounding box center [500, 251] width 59 height 16
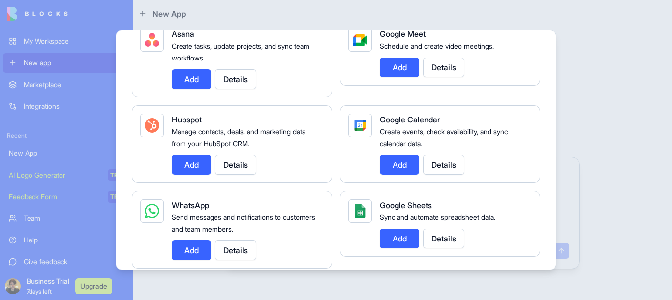
scroll to position [768, 0]
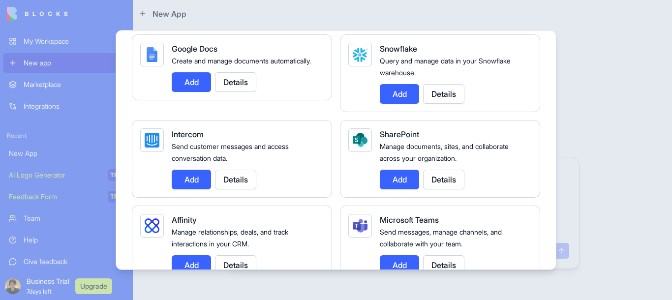
drag, startPoint x: 441, startPoint y: 201, endPoint x: 336, endPoint y: 201, distance: 105.3
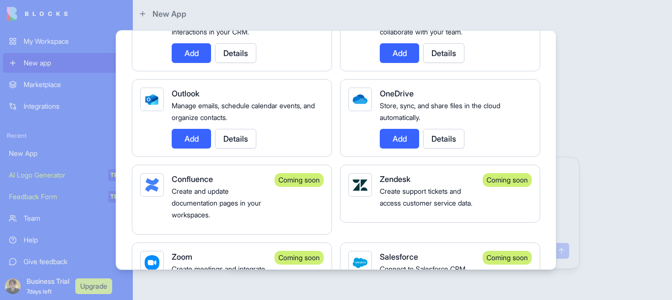
scroll to position [1004, 0]
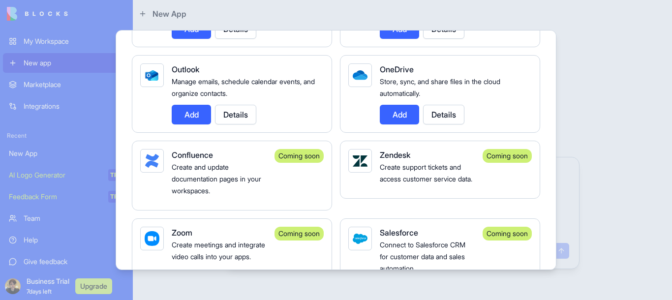
drag, startPoint x: 343, startPoint y: 194, endPoint x: 342, endPoint y: 215, distance: 21.7
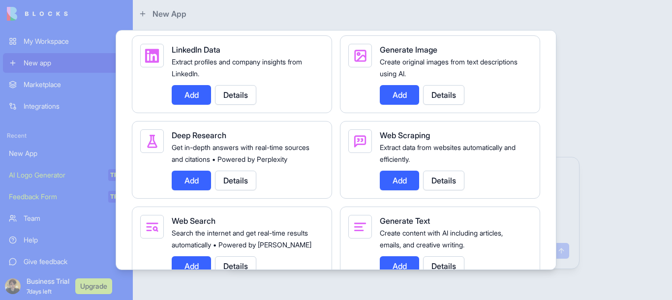
scroll to position [1476, 0]
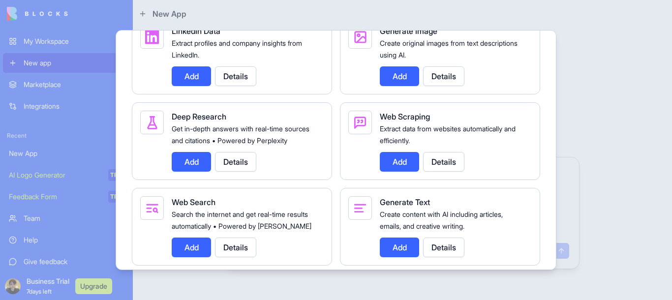
drag, startPoint x: 402, startPoint y: 166, endPoint x: 358, endPoint y: 207, distance: 59.9
drag, startPoint x: 377, startPoint y: 176, endPoint x: 360, endPoint y: 196, distance: 26.8
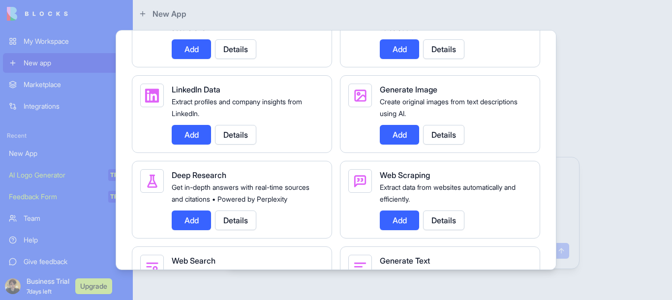
scroll to position [1417, 0]
drag, startPoint x: 393, startPoint y: 206, endPoint x: 358, endPoint y: 218, distance: 36.9
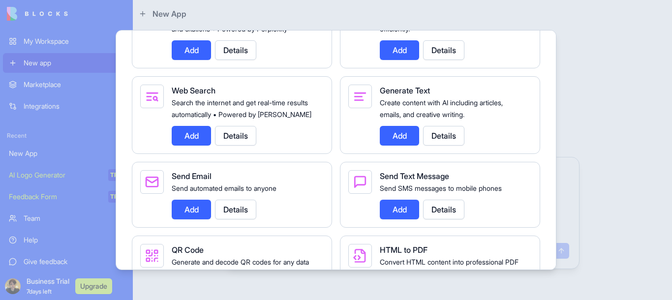
scroll to position [1586, 0]
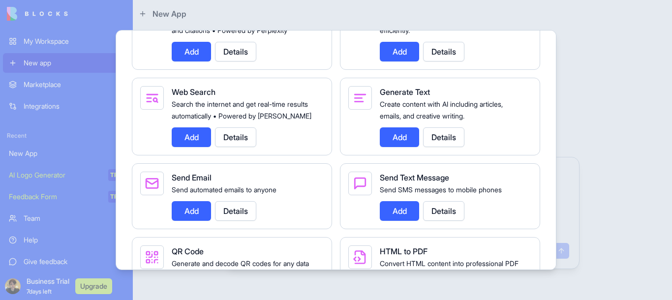
drag, startPoint x: 354, startPoint y: 200, endPoint x: 346, endPoint y: 199, distance: 7.9
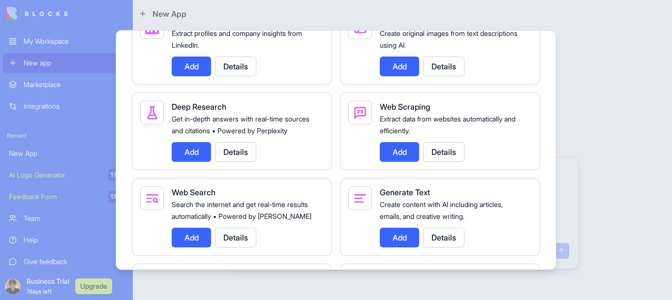
scroll to position [1468, 0]
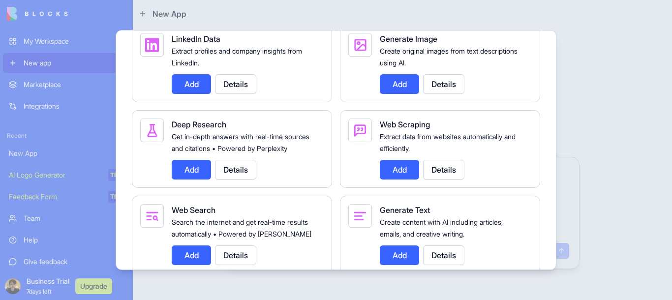
click at [390, 167] on button "Add" at bounding box center [399, 170] width 39 height 20
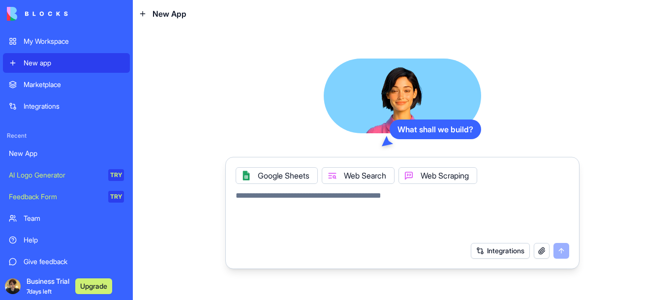
click at [358, 195] on textarea at bounding box center [403, 213] width 334 height 47
drag, startPoint x: 307, startPoint y: 167, endPoint x: 302, endPoint y: 144, distance: 23.3
click at [330, 221] on textarea at bounding box center [403, 213] width 334 height 47
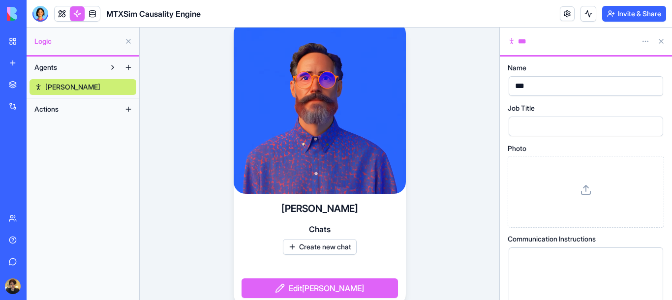
click at [83, 65] on button "Agents" at bounding box center [67, 68] width 75 height 16
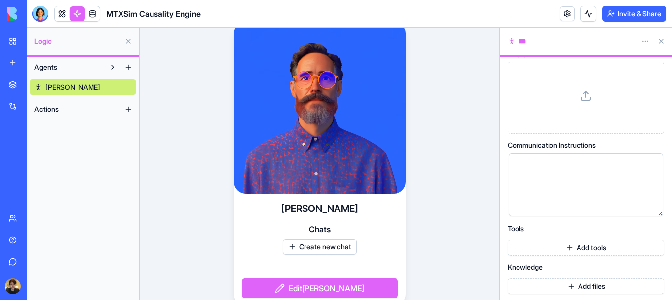
scroll to position [96, 0]
click at [581, 248] on button "Add tools" at bounding box center [586, 246] width 156 height 16
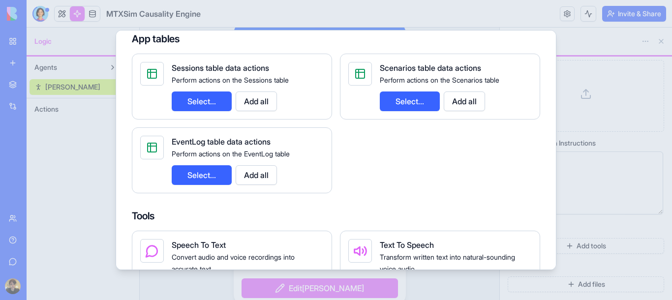
scroll to position [177, 0]
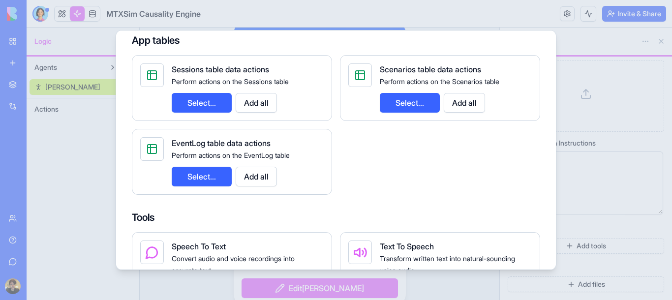
click at [617, 102] on div at bounding box center [336, 150] width 672 height 300
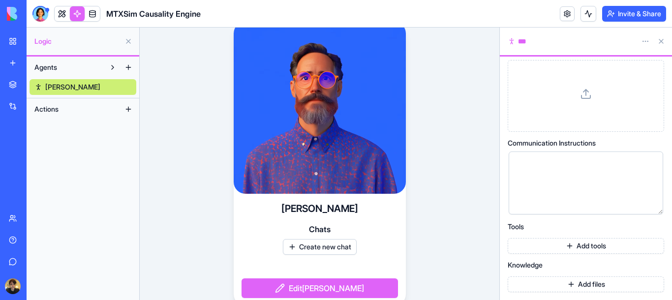
scroll to position [96, 0]
click at [76, 102] on button "Actions" at bounding box center [75, 109] width 91 height 16
click at [78, 106] on button "Actions" at bounding box center [75, 109] width 91 height 16
click at [130, 107] on button at bounding box center [129, 109] width 16 height 16
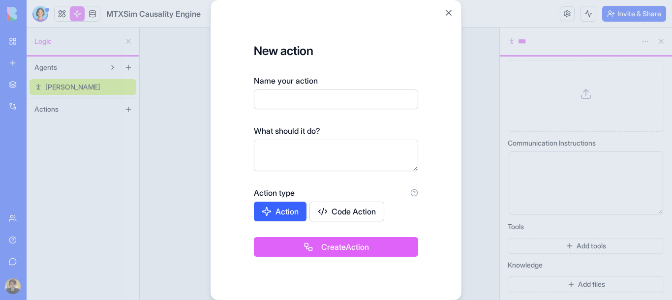
drag, startPoint x: 339, startPoint y: 202, endPoint x: 339, endPoint y: 208, distance: 6.4
click at [339, 207] on div "Action type Action Code Action" at bounding box center [336, 204] width 164 height 34
click at [339, 208] on button "Code Action" at bounding box center [346, 212] width 75 height 20
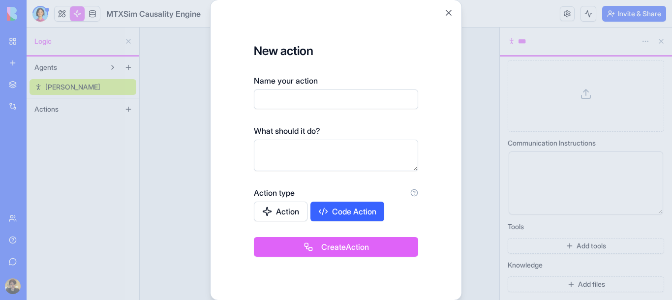
click at [417, 194] on icon at bounding box center [414, 193] width 8 height 8
click at [412, 194] on icon at bounding box center [414, 193] width 8 height 8
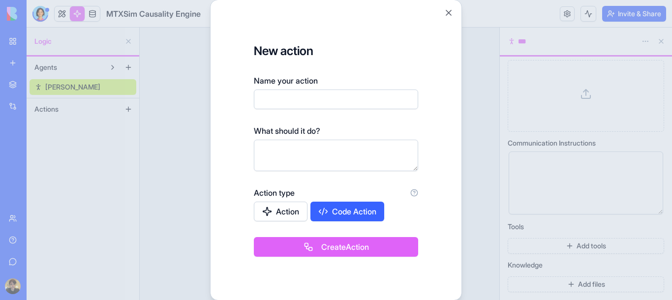
click at [412, 194] on icon at bounding box center [414, 193] width 8 height 8
click at [451, 8] on button "Close" at bounding box center [449, 13] width 10 height 10
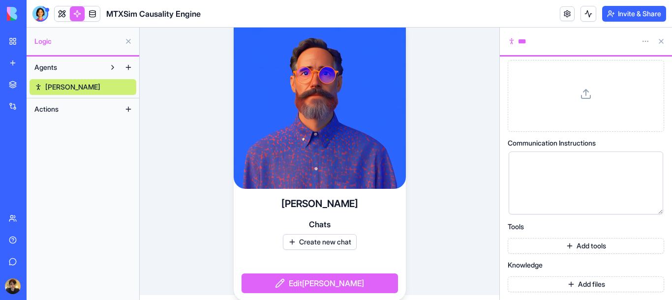
scroll to position [6, 0]
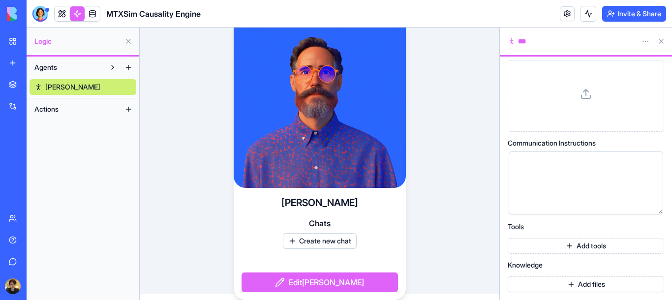
click at [581, 278] on button "Add files" at bounding box center [586, 285] width 156 height 16
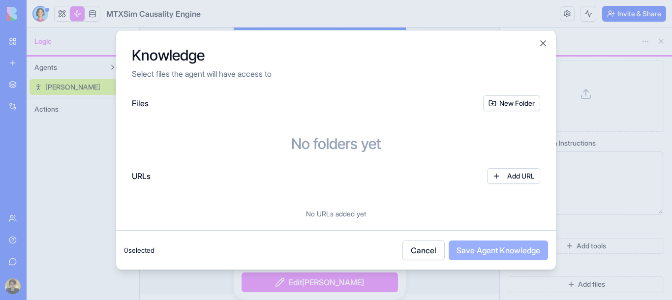
scroll to position [96, 0]
click at [424, 252] on button "Cancel" at bounding box center [423, 251] width 42 height 20
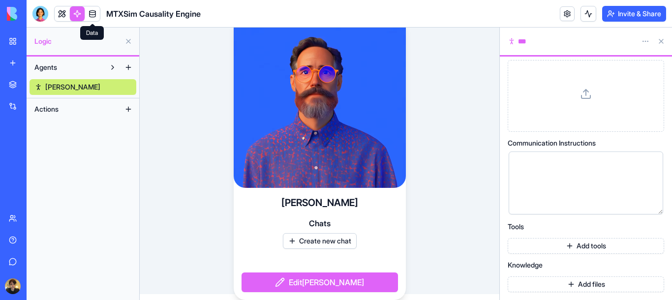
click at [93, 11] on link at bounding box center [92, 13] width 15 height 15
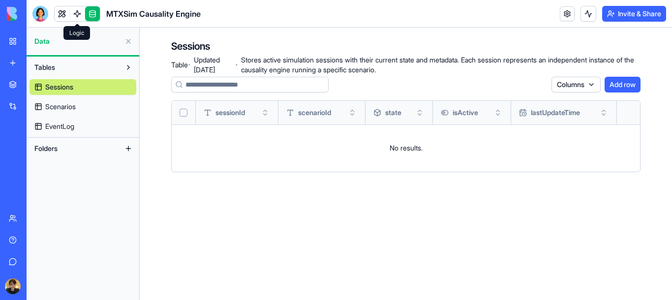
click at [120, 102] on link "Scenarios" at bounding box center [83, 107] width 107 height 16
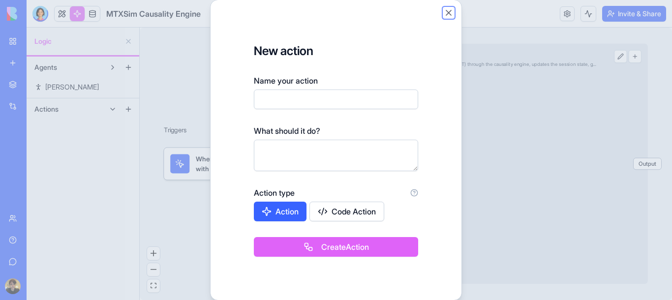
click at [449, 8] on button "Close" at bounding box center [449, 13] width 10 height 10
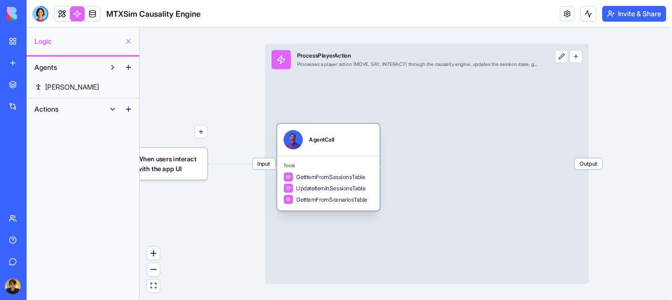
drag, startPoint x: 306, startPoint y: 196, endPoint x: 337, endPoint y: 170, distance: 40.9
click at [337, 170] on div "Tools GetItemFromSessionsTable UpdateItemInSessionsTable GetItemFromScenariosTa…" at bounding box center [328, 183] width 102 height 55
click at [304, 82] on div "Input ProcessPlayerAction Processes a player action (MOVE, SAY, INTERACT) throu…" at bounding box center [427, 164] width 324 height 241
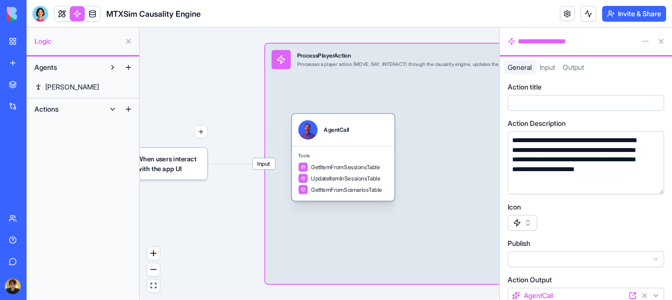
click at [338, 128] on div "AgentCall" at bounding box center [336, 130] width 25 height 8
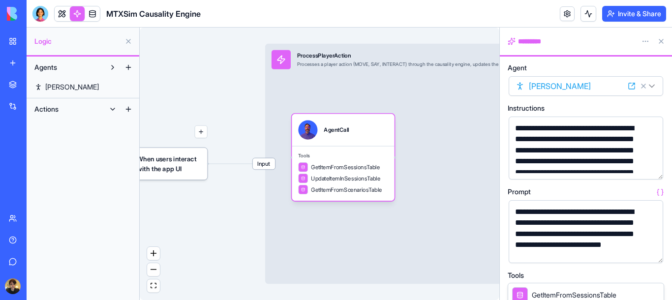
drag, startPoint x: 110, startPoint y: 59, endPoint x: 101, endPoint y: 186, distance: 127.7
select select
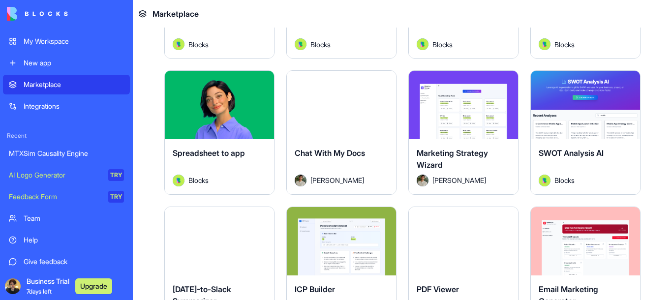
scroll to position [1240, 0]
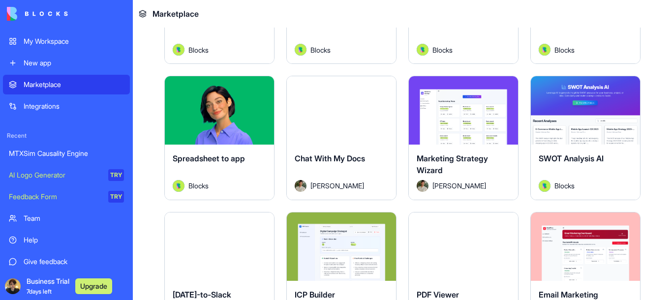
click at [436, 136] on div "Explore" at bounding box center [463, 110] width 109 height 68
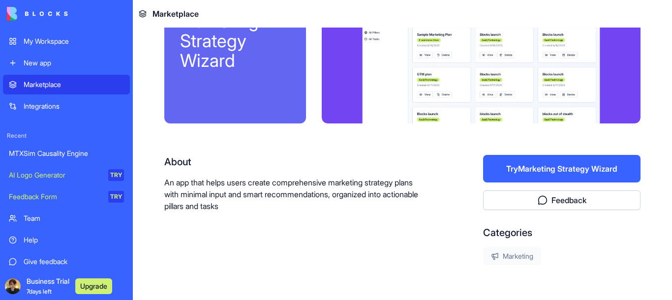
scroll to position [113, 0]
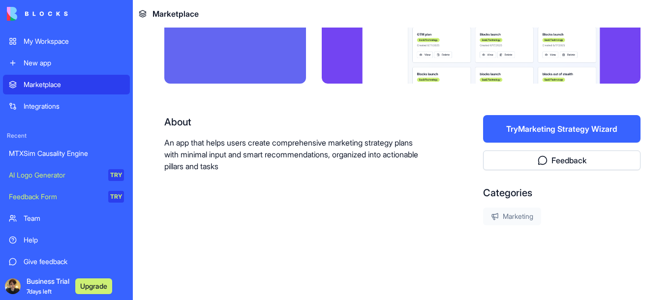
click at [518, 130] on button "Try Marketing Strategy Wizard" at bounding box center [561, 129] width 157 height 28
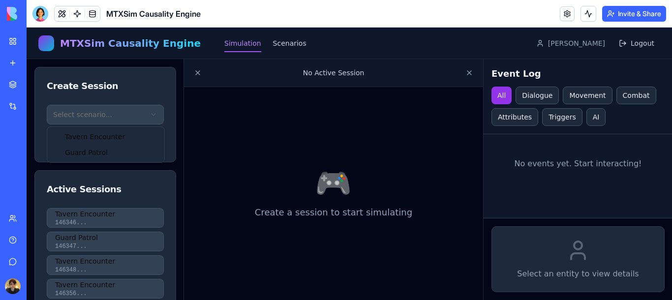
click at [106, 106] on html "MTXSim Causality Engine Simulation Scenarios [PERSON_NAME] Create Session Selec…" at bounding box center [350, 164] width 646 height 273
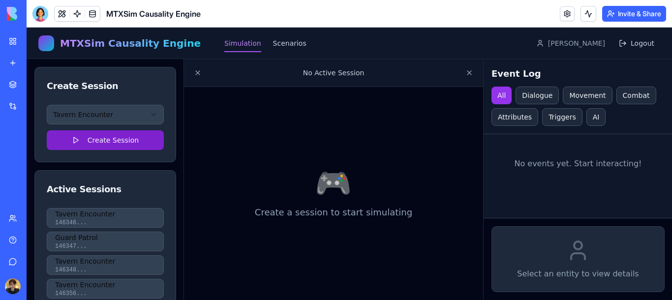
click at [113, 135] on button "Create Session" at bounding box center [105, 140] width 117 height 20
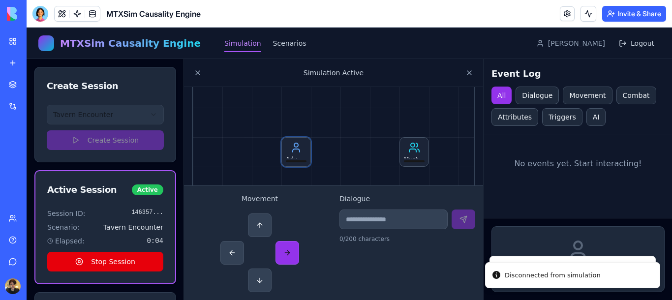
click at [289, 247] on button at bounding box center [288, 253] width 24 height 24
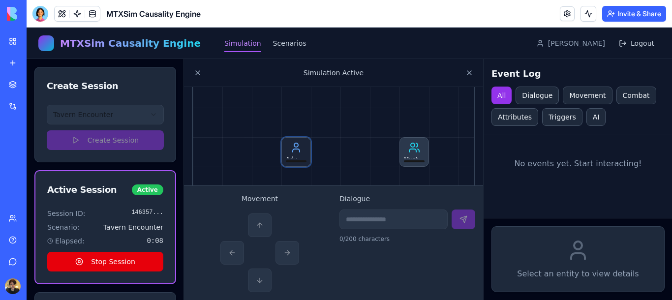
click at [417, 148] on icon at bounding box center [414, 148] width 12 height 12
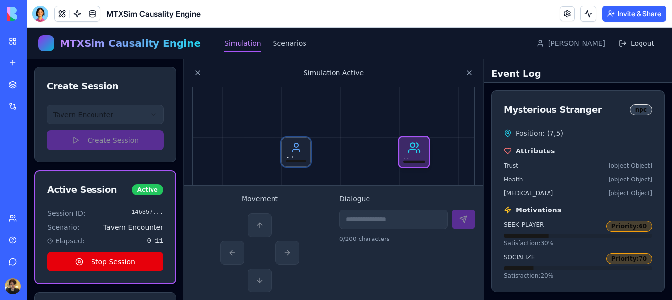
drag, startPoint x: 369, startPoint y: 144, endPoint x: 308, endPoint y: 101, distance: 73.4
click at [308, 101] on div "Adventurer Mysterious Stranger Bartender" at bounding box center [333, 136] width 283 height 295
click at [338, 111] on div "Adventurer Mysterious Stranger Bartender" at bounding box center [333, 136] width 283 height 295
drag, startPoint x: 289, startPoint y: 149, endPoint x: 328, endPoint y: 151, distance: 38.9
click at [328, 151] on div "Adventurer Mysterious Stranger Bartender" at bounding box center [333, 136] width 283 height 295
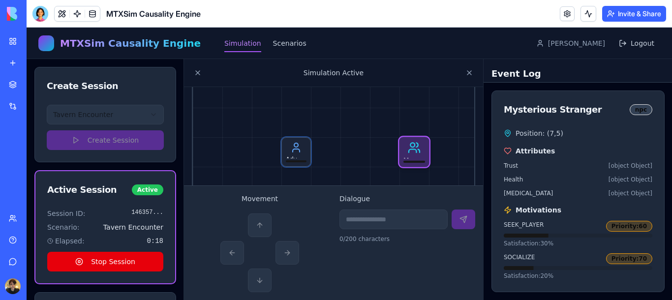
click at [321, 149] on div "Adventurer Mysterious Stranger Bartender" at bounding box center [333, 136] width 283 height 295
click at [308, 151] on div "Adventurer" at bounding box center [296, 152] width 30 height 30
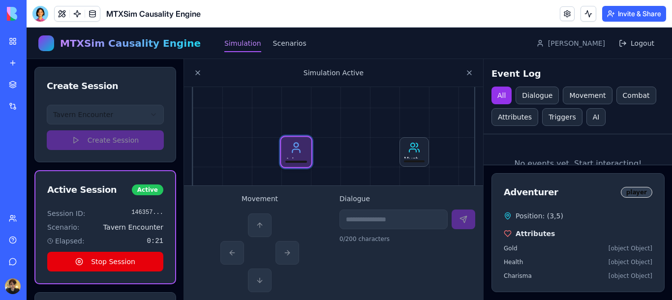
click at [285, 245] on div at bounding box center [259, 253] width 79 height 79
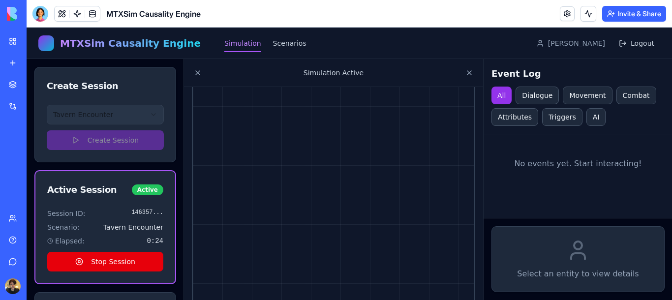
drag, startPoint x: 150, startPoint y: 257, endPoint x: 212, endPoint y: 234, distance: 66.2
click at [212, 234] on div "Create Session Tavern Encounter Create Session Active Session Active Session ID…" at bounding box center [350, 179] width 646 height 241
drag, startPoint x: 253, startPoint y: 201, endPoint x: 257, endPoint y: 225, distance: 24.9
click at [257, 225] on div at bounding box center [333, 193] width 283 height 295
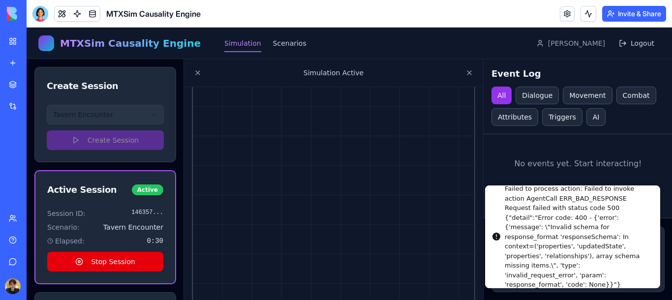
click at [522, 215] on div "Failed to process action: Failed to invoke action AgentCall ERR_BAD_RESPONSE Re…" at bounding box center [578, 237] width 147 height 106
click at [562, 15] on link at bounding box center [567, 13] width 15 height 15
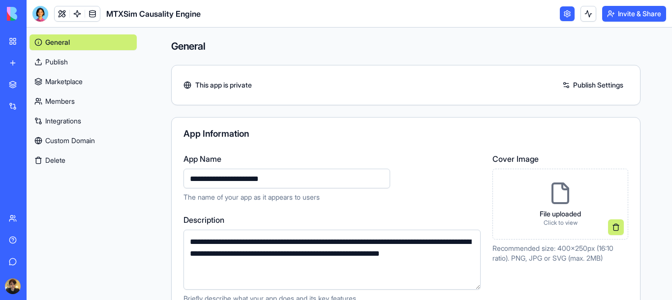
click at [88, 146] on link "Custom Domain" at bounding box center [83, 141] width 107 height 16
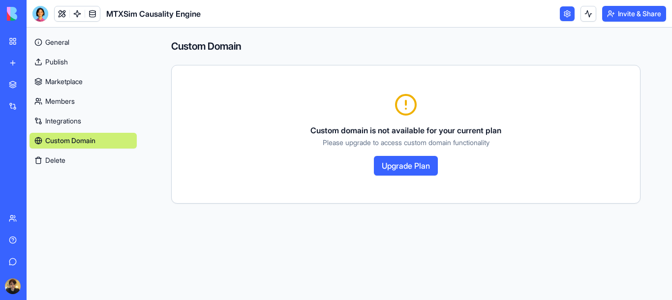
click at [105, 161] on button "Delete" at bounding box center [83, 161] width 107 height 16
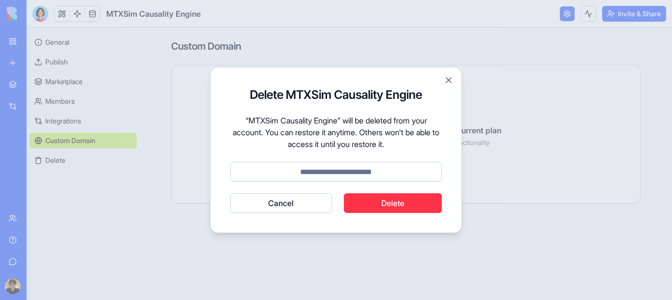
click at [293, 198] on button "Cancel" at bounding box center [281, 203] width 102 height 20
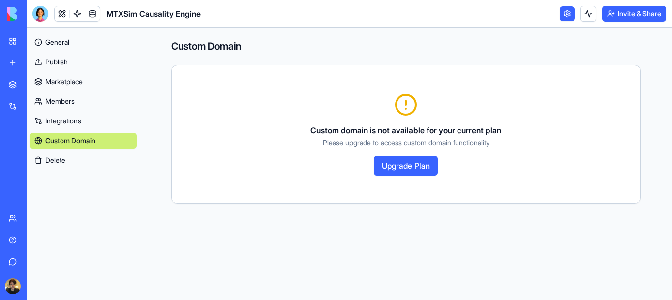
click at [89, 119] on link "Integrations" at bounding box center [83, 121] width 107 height 16
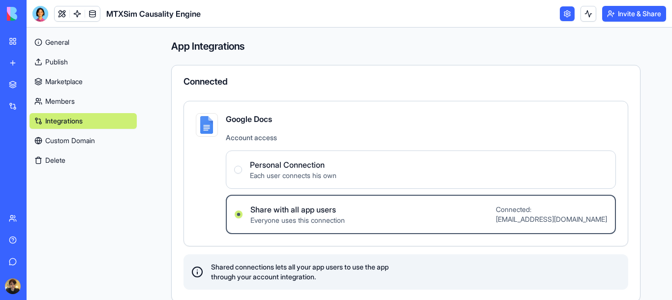
click at [306, 183] on label "Personal Connection Each user connects his own" at bounding box center [421, 170] width 390 height 38
click at [242, 174] on Connection "Personal Connection Each user connects his own" at bounding box center [238, 170] width 8 height 8
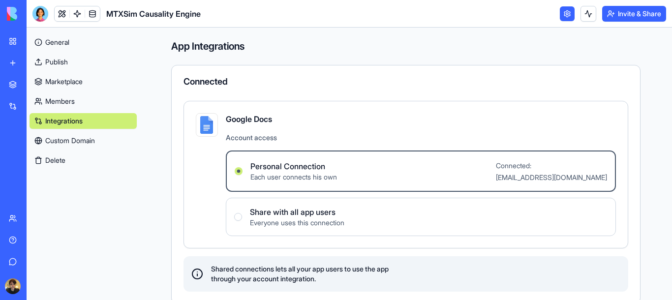
scroll to position [16, 0]
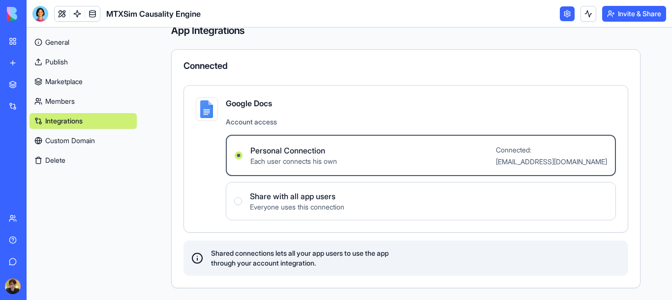
click at [89, 101] on link "Members" at bounding box center [83, 101] width 107 height 16
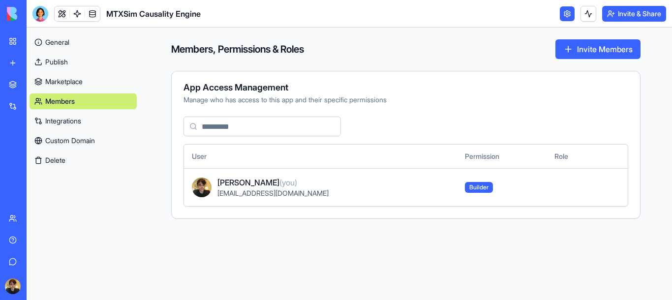
click at [90, 39] on link "General" at bounding box center [83, 42] width 107 height 16
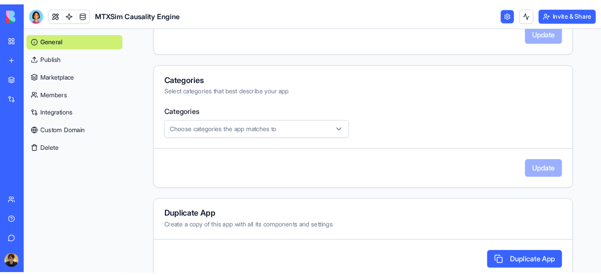
scroll to position [322, 0]
